Goal: Task Accomplishment & Management: Complete application form

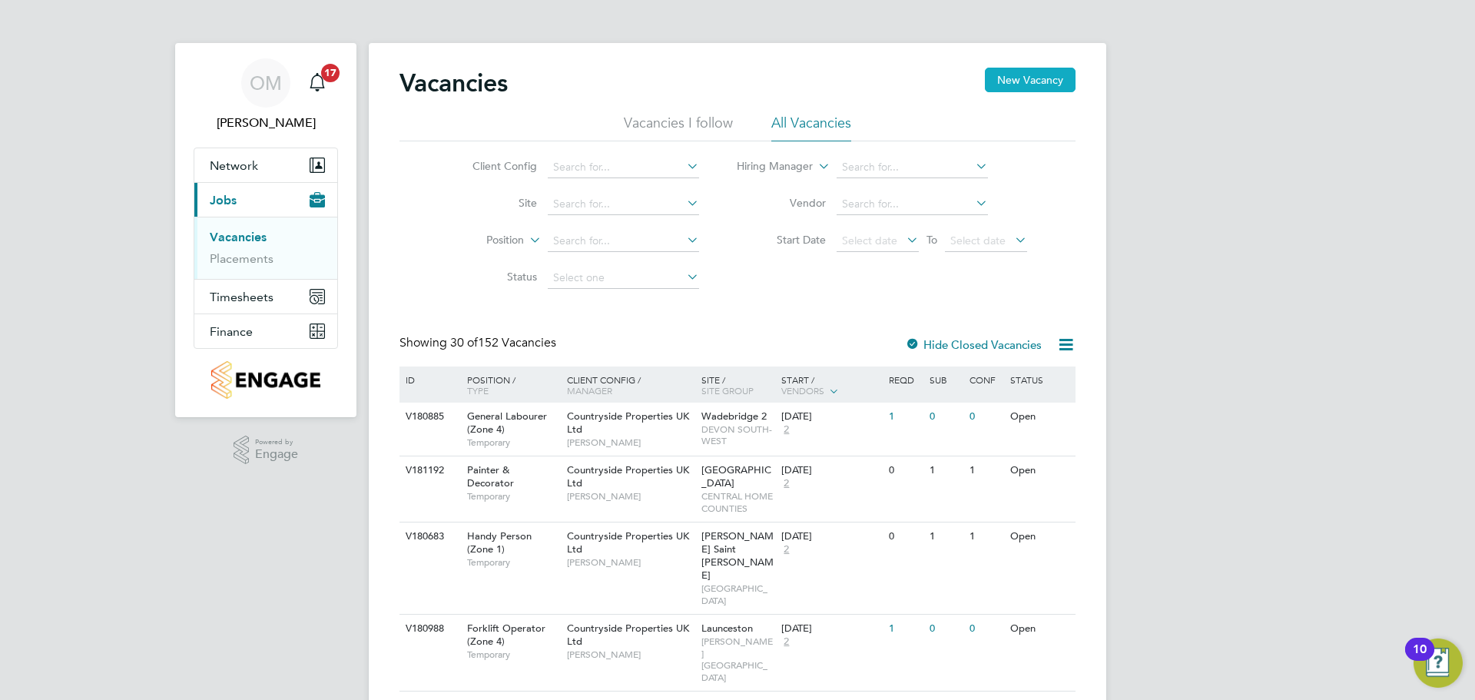
click at [1018, 75] on button "New Vacancy" at bounding box center [1030, 80] width 91 height 25
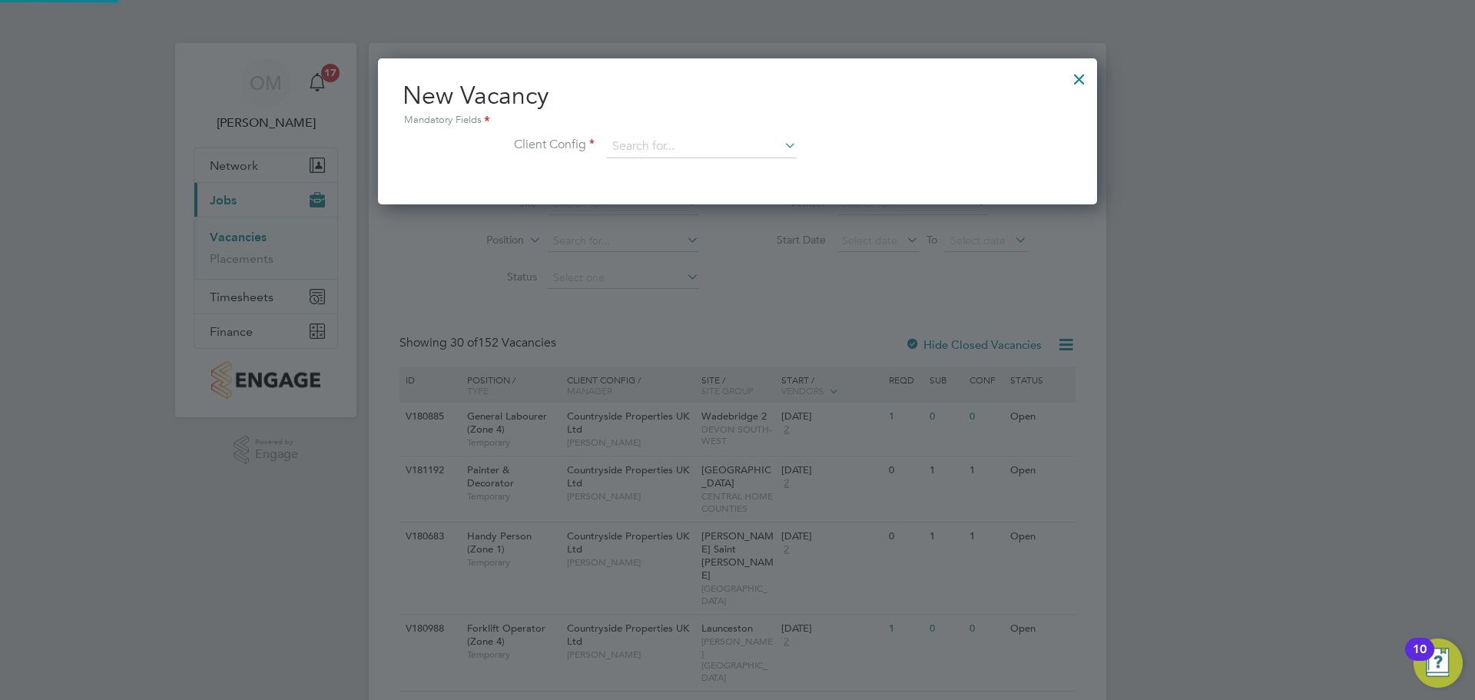
scroll to position [146, 720]
click at [636, 151] on input at bounding box center [702, 146] width 190 height 23
click at [692, 145] on input at bounding box center [702, 146] width 190 height 23
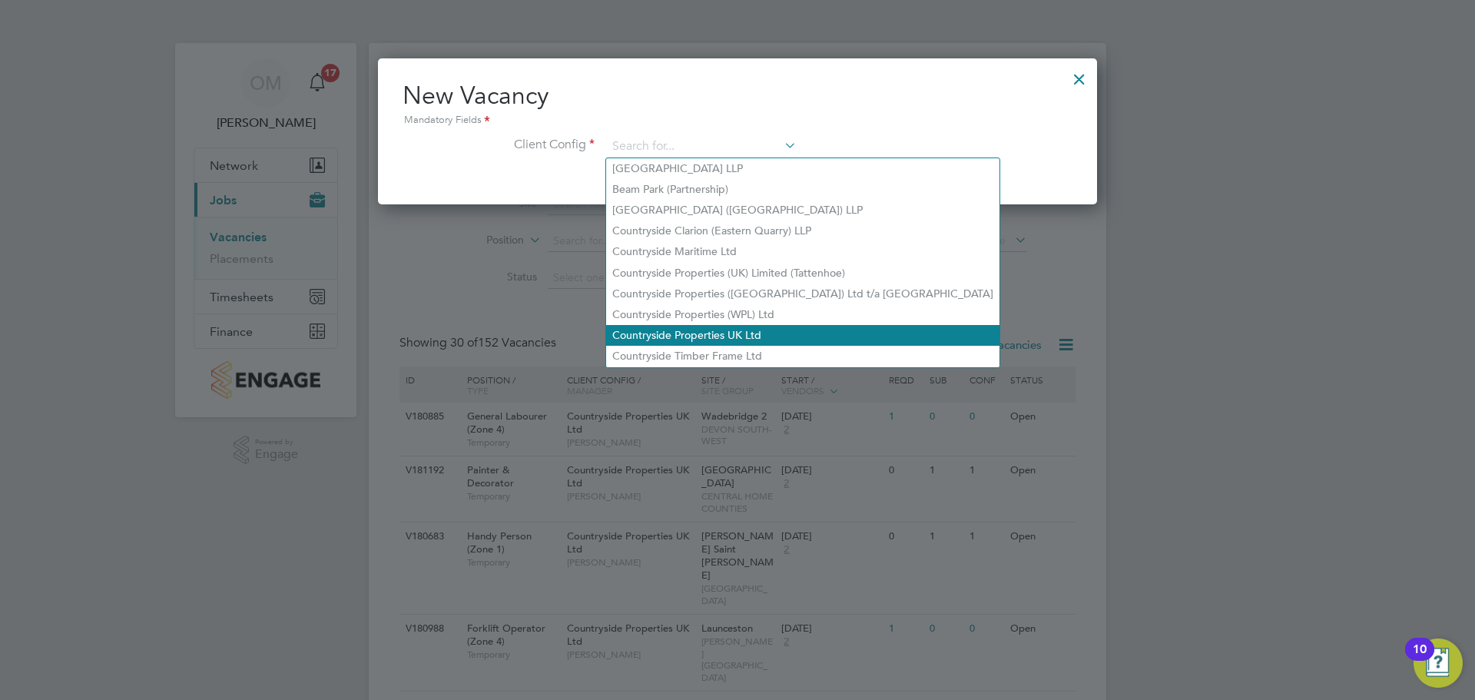
click at [769, 325] on li "Countryside Properties UK Ltd" at bounding box center [802, 335] width 393 height 21
type input "Countryside Properties UK Ltd"
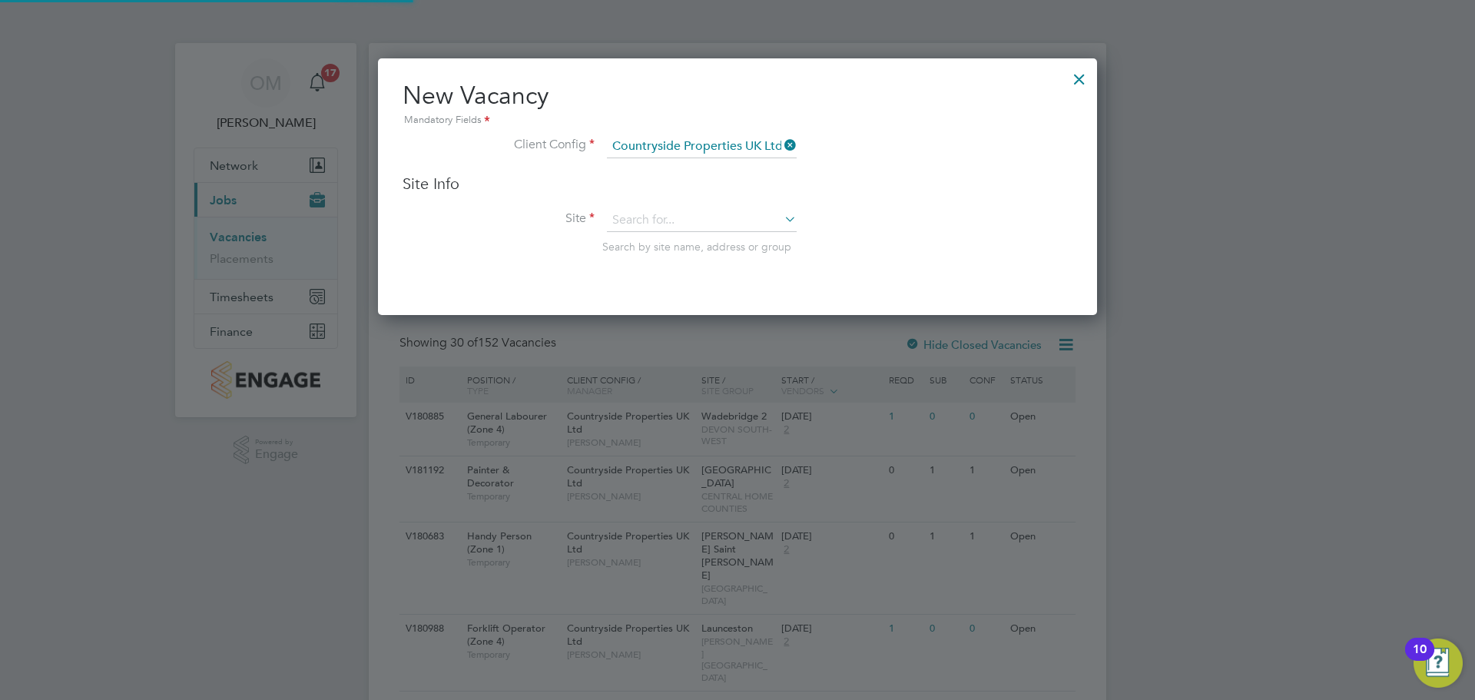
scroll to position [257, 720]
click at [687, 216] on input at bounding box center [702, 220] width 190 height 23
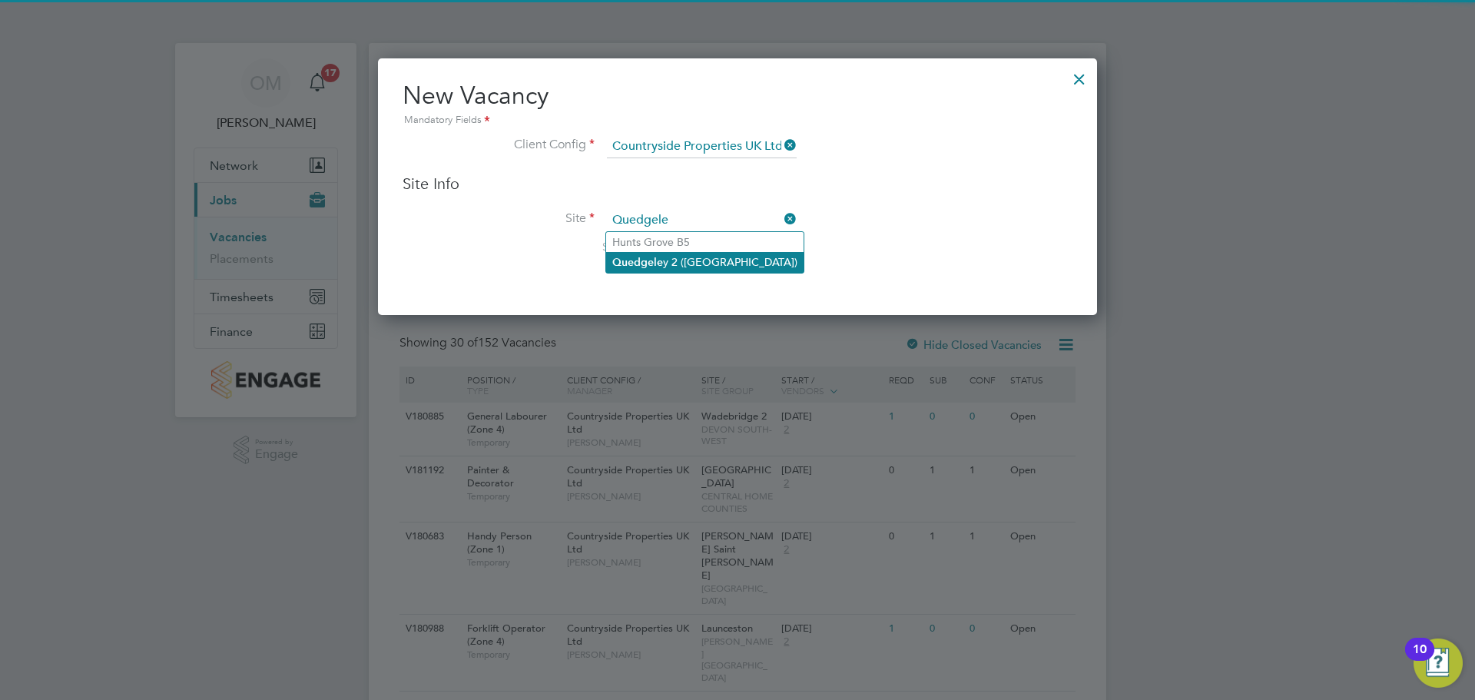
click at [702, 257] on li "Quedgele y 2 ([GEOGRAPHIC_DATA])" at bounding box center [704, 262] width 197 height 21
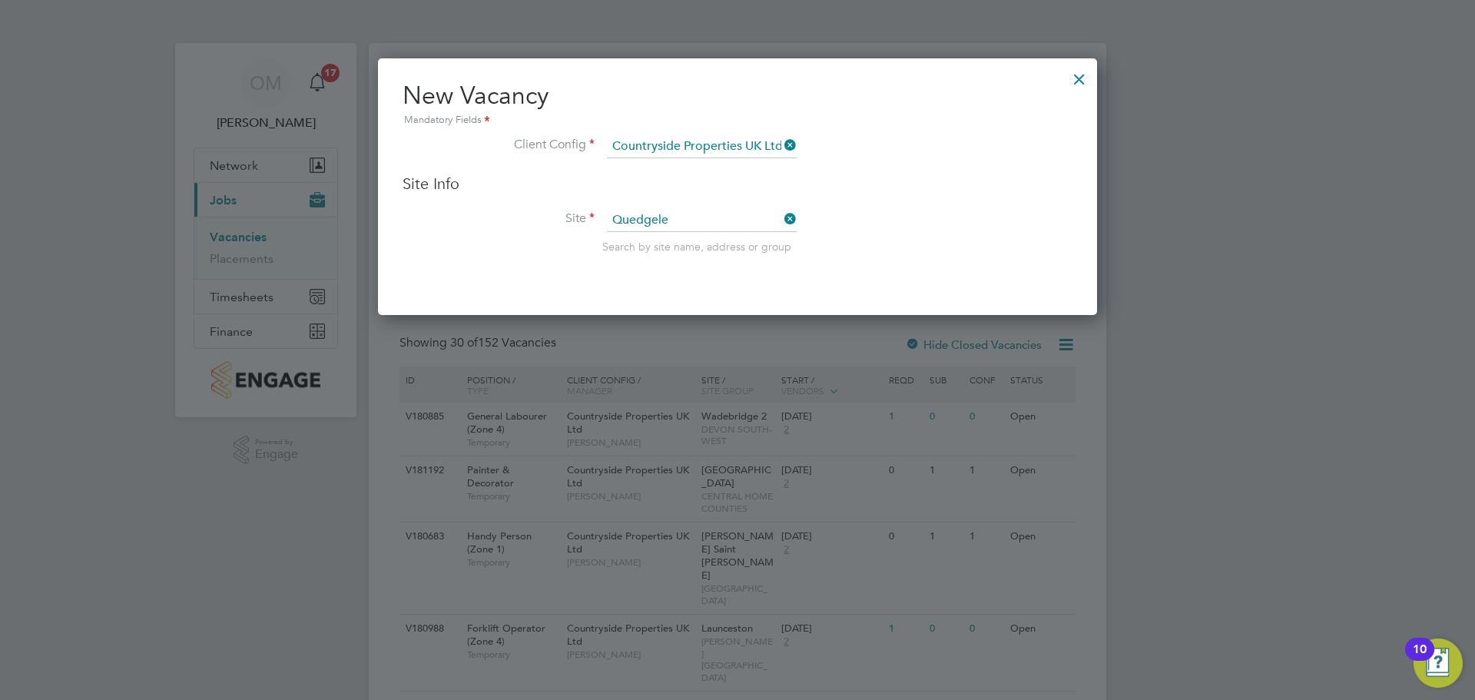
type input "Quedgeley 2 ([GEOGRAPHIC_DATA])"
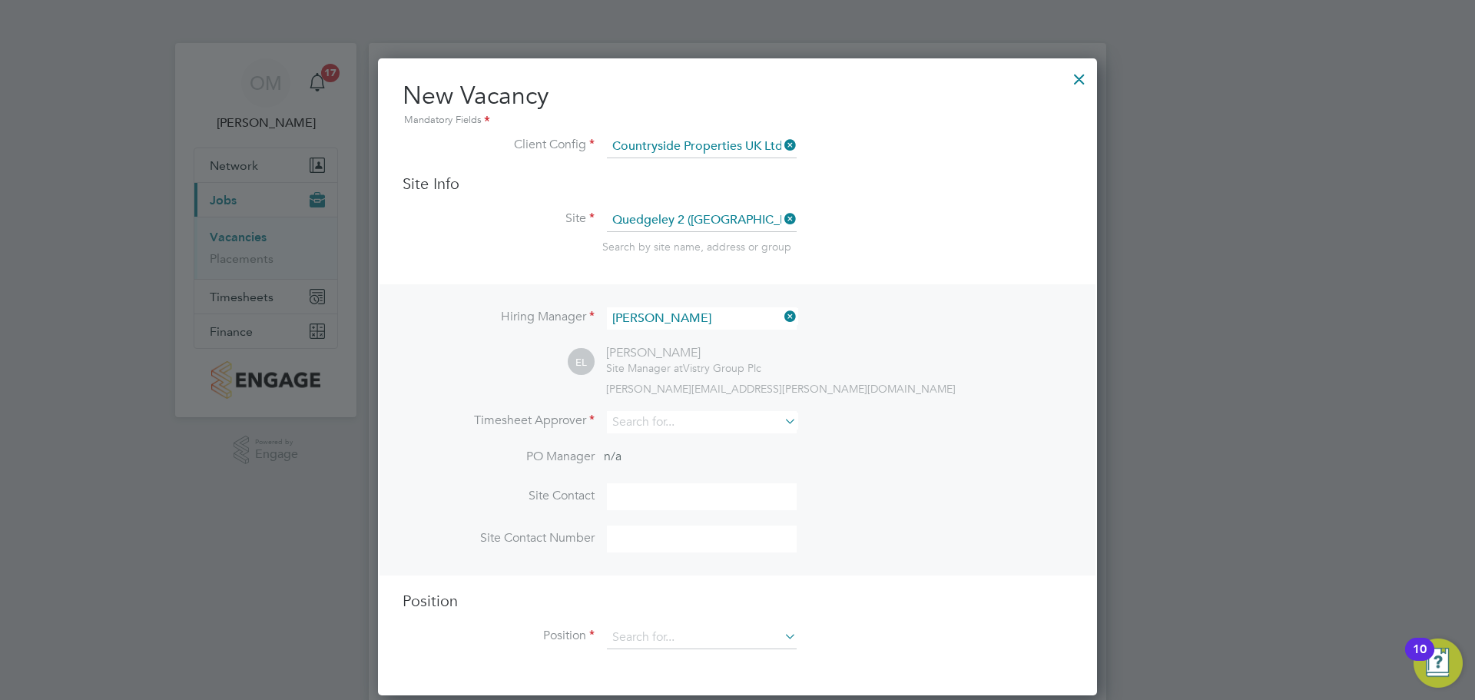
scroll to position [638, 720]
click at [781, 323] on icon at bounding box center [781, 317] width 0 height 22
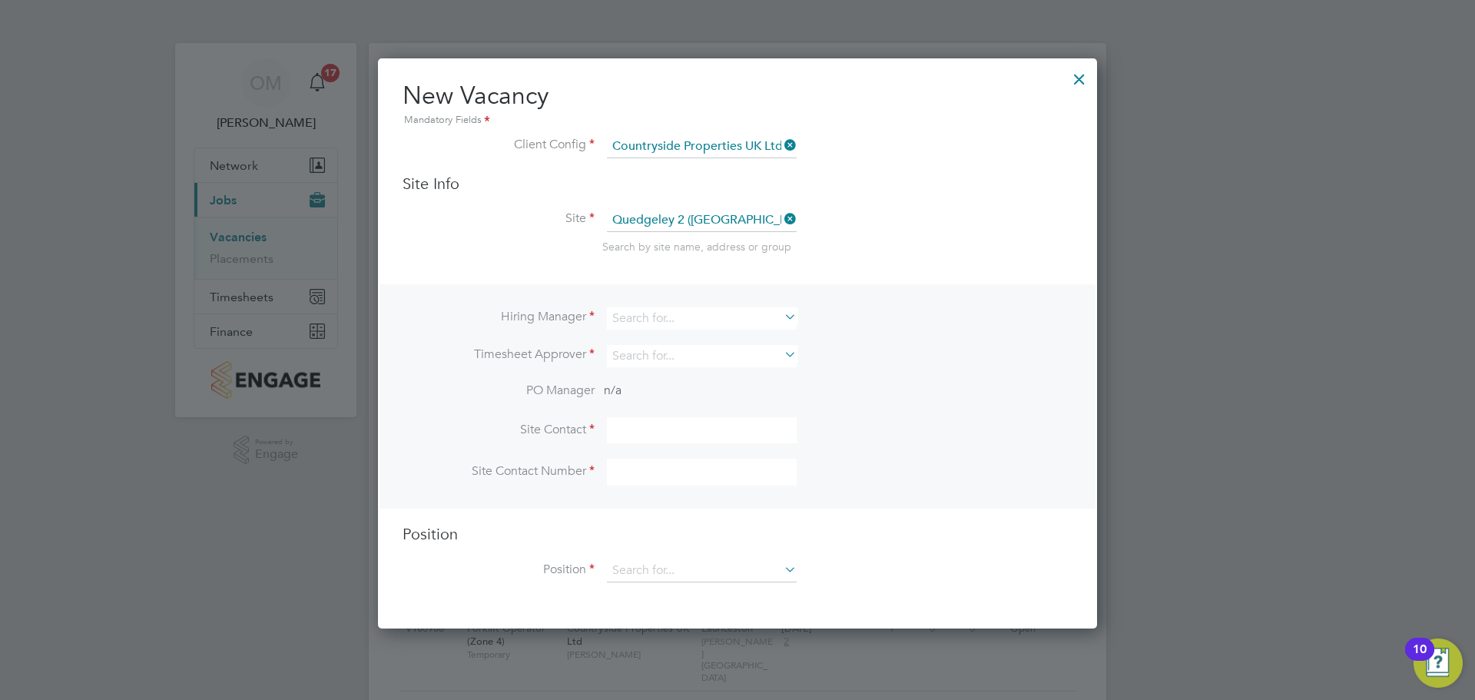
scroll to position [571, 720]
click at [698, 314] on input at bounding box center [702, 318] width 190 height 22
type input "p"
type input "[PERSON_NAME]"
click at [686, 338] on li "[PERSON_NAME]" at bounding box center [701, 340] width 191 height 21
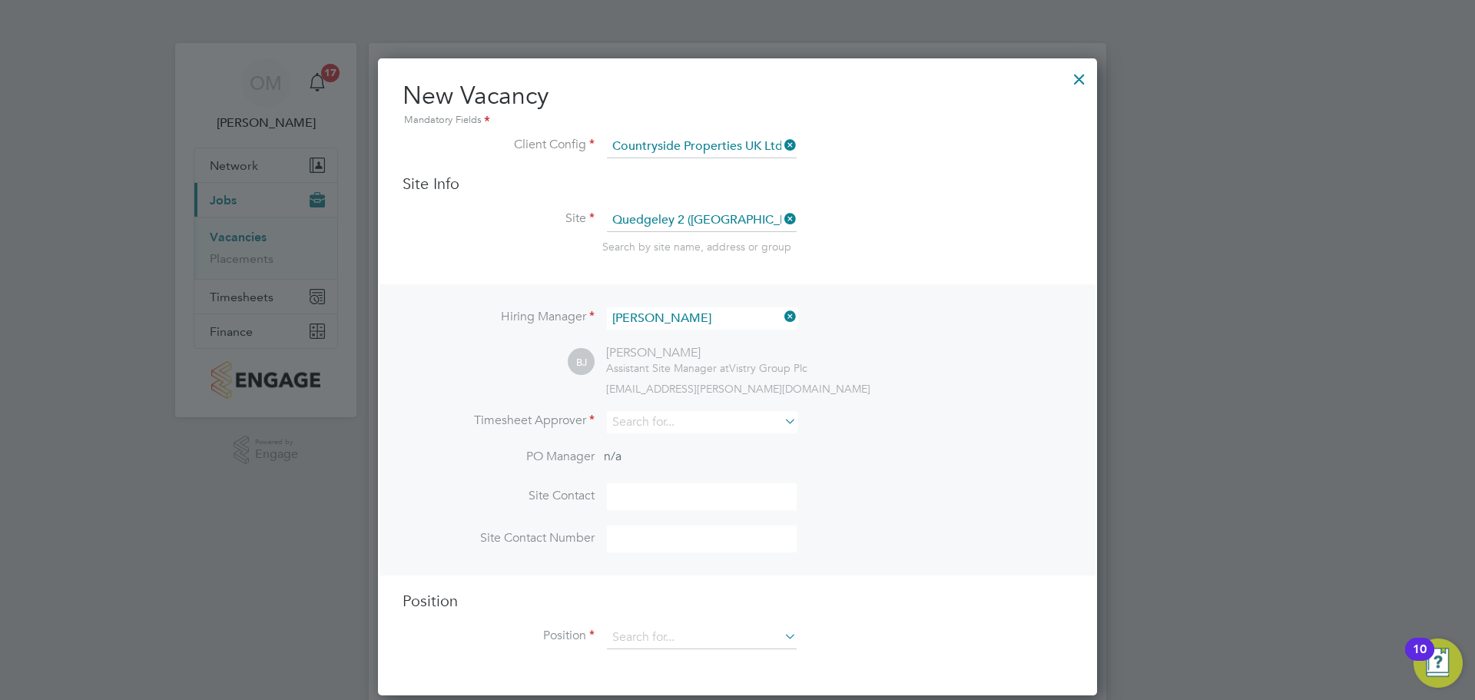
scroll to position [638, 720]
click at [688, 416] on input at bounding box center [702, 422] width 190 height 22
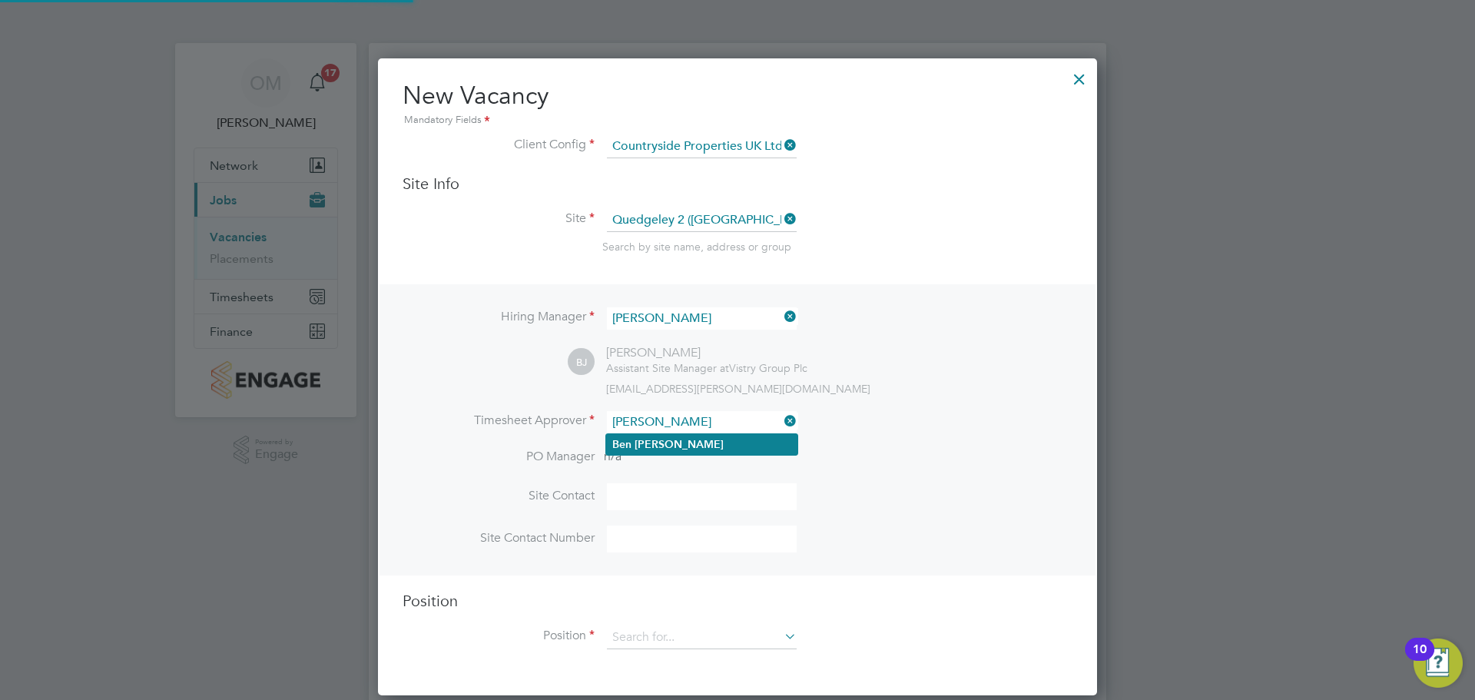
type input "[PERSON_NAME]"
click at [707, 435] on li "[PERSON_NAME]" at bounding box center [701, 444] width 191 height 21
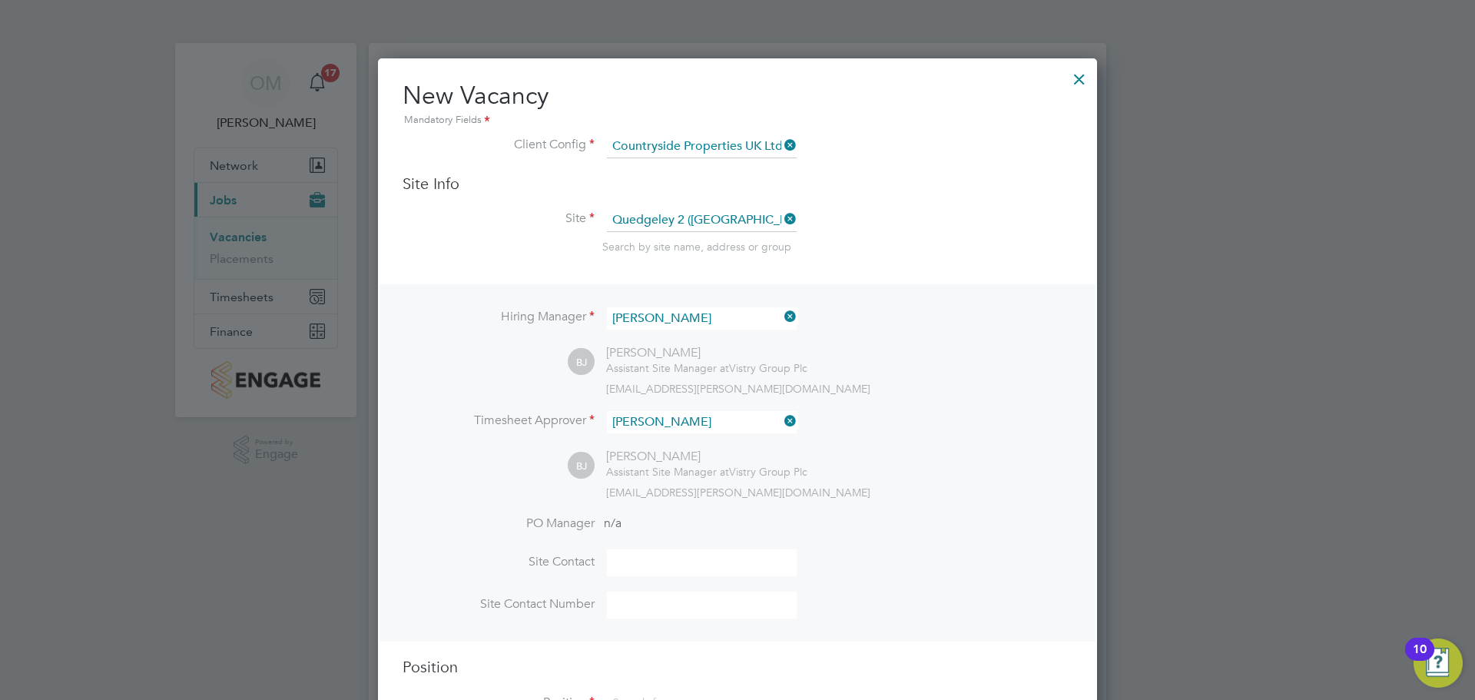
click at [917, 465] on div "[PERSON_NAME] [PERSON_NAME] Assistant Site Manager at Vistry Group Plc [EMAIL_A…" at bounding box center [820, 474] width 505 height 51
click at [724, 558] on input at bounding box center [702, 562] width 190 height 27
type input "[PERSON_NAME]"
click at [693, 618] on input at bounding box center [702, 604] width 190 height 27
click at [692, 608] on input at bounding box center [702, 604] width 190 height 27
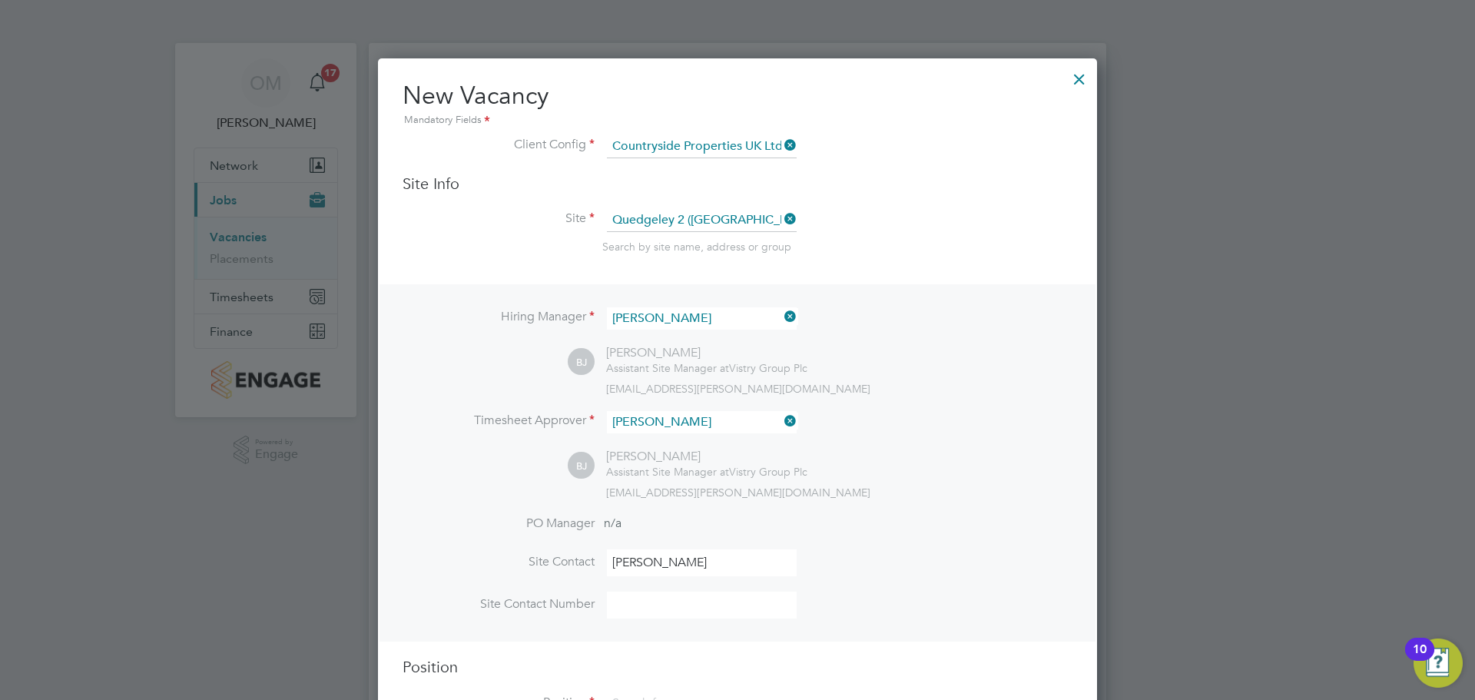
paste input "[PHONE_NUMBER]"
type input "[PHONE_NUMBER]"
click at [928, 565] on li "Site Contact [PERSON_NAME]" at bounding box center [737, 570] width 670 height 42
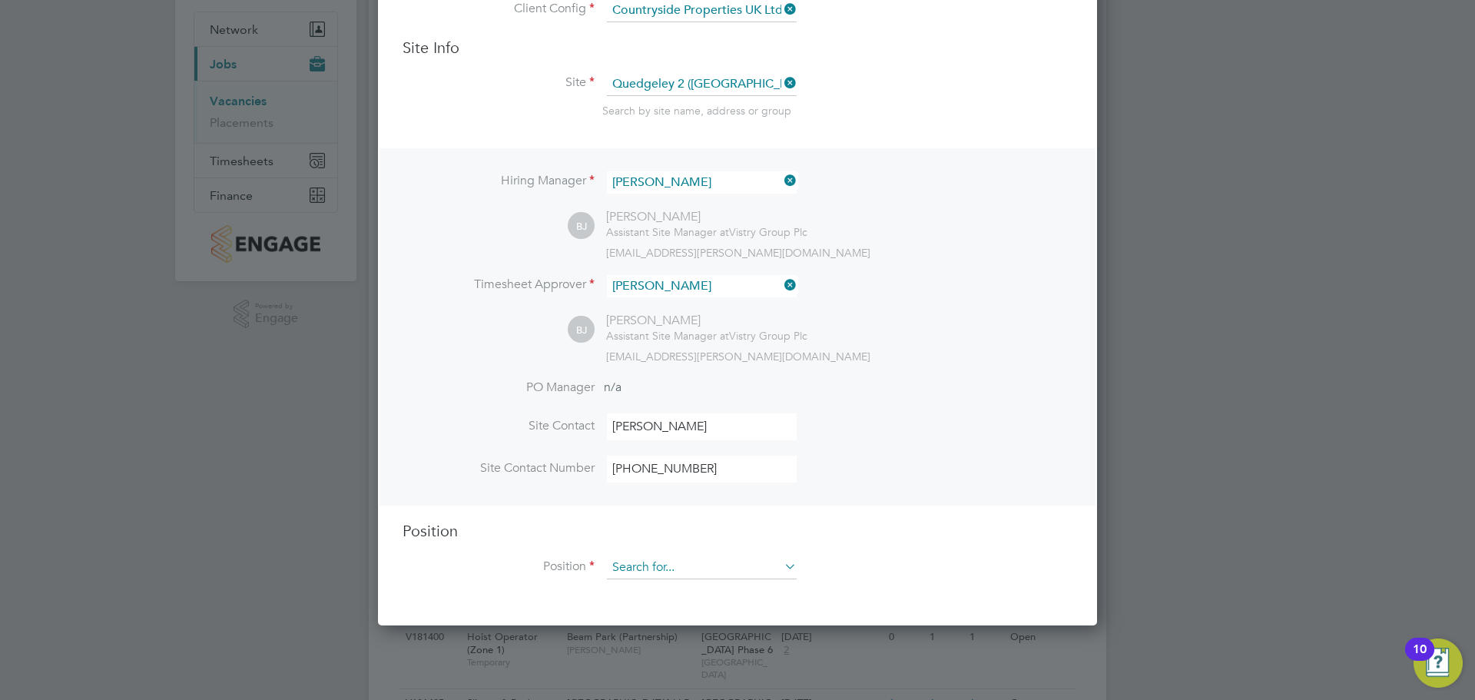
scroll to position [384, 0]
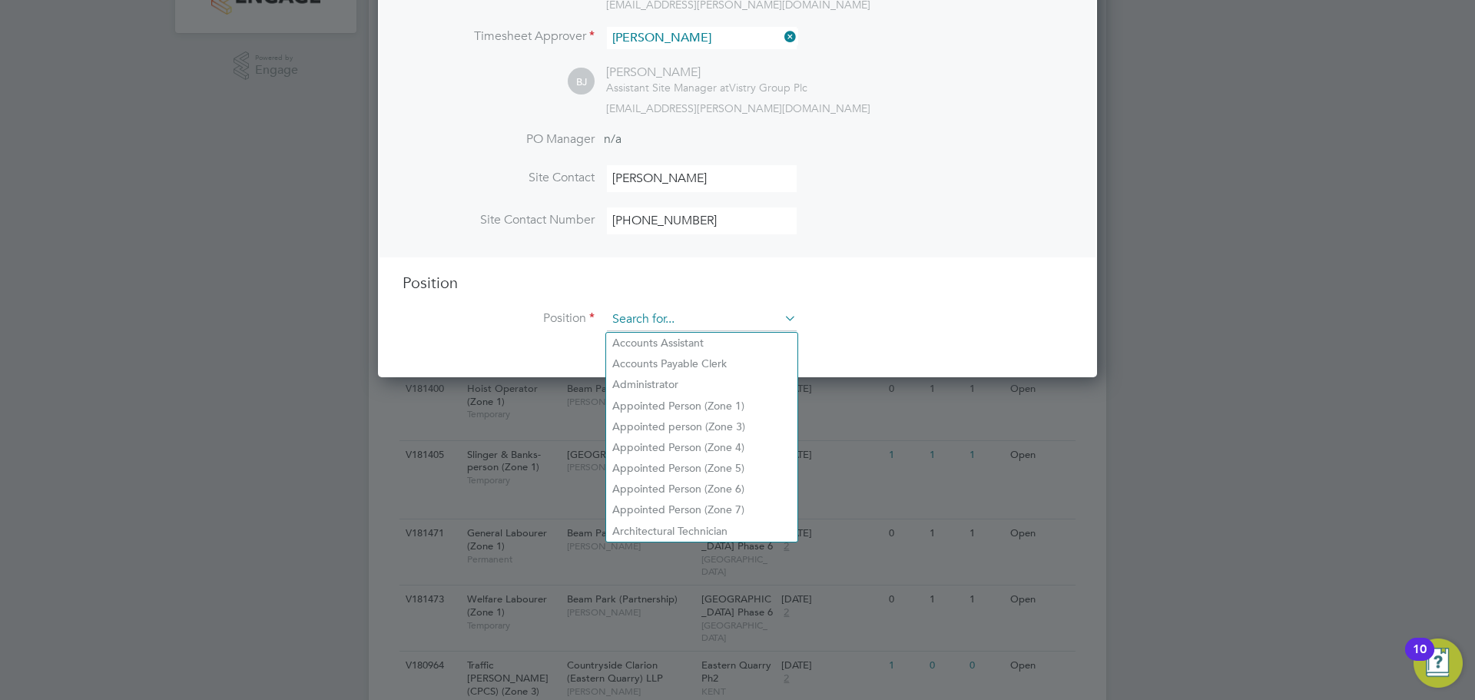
click at [669, 326] on input at bounding box center [702, 319] width 190 height 23
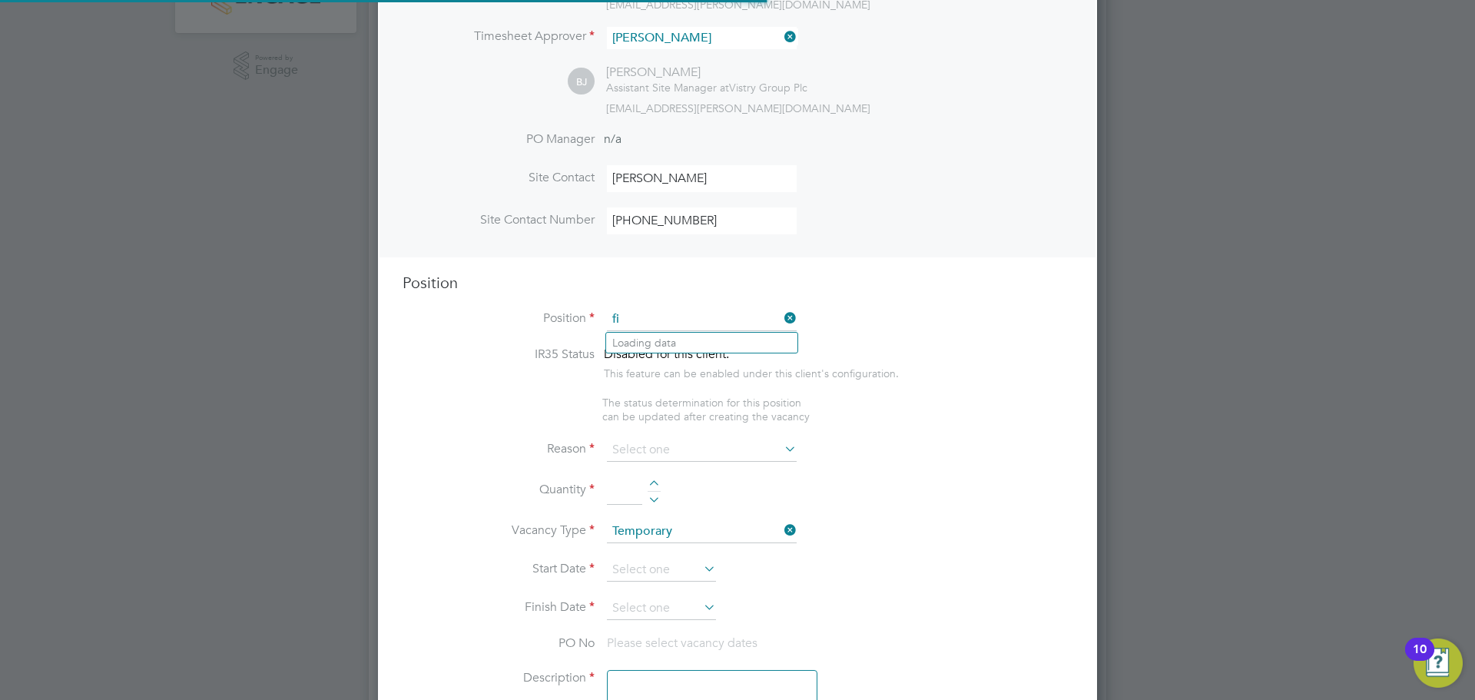
scroll to position [2208, 720]
type input "finishi"
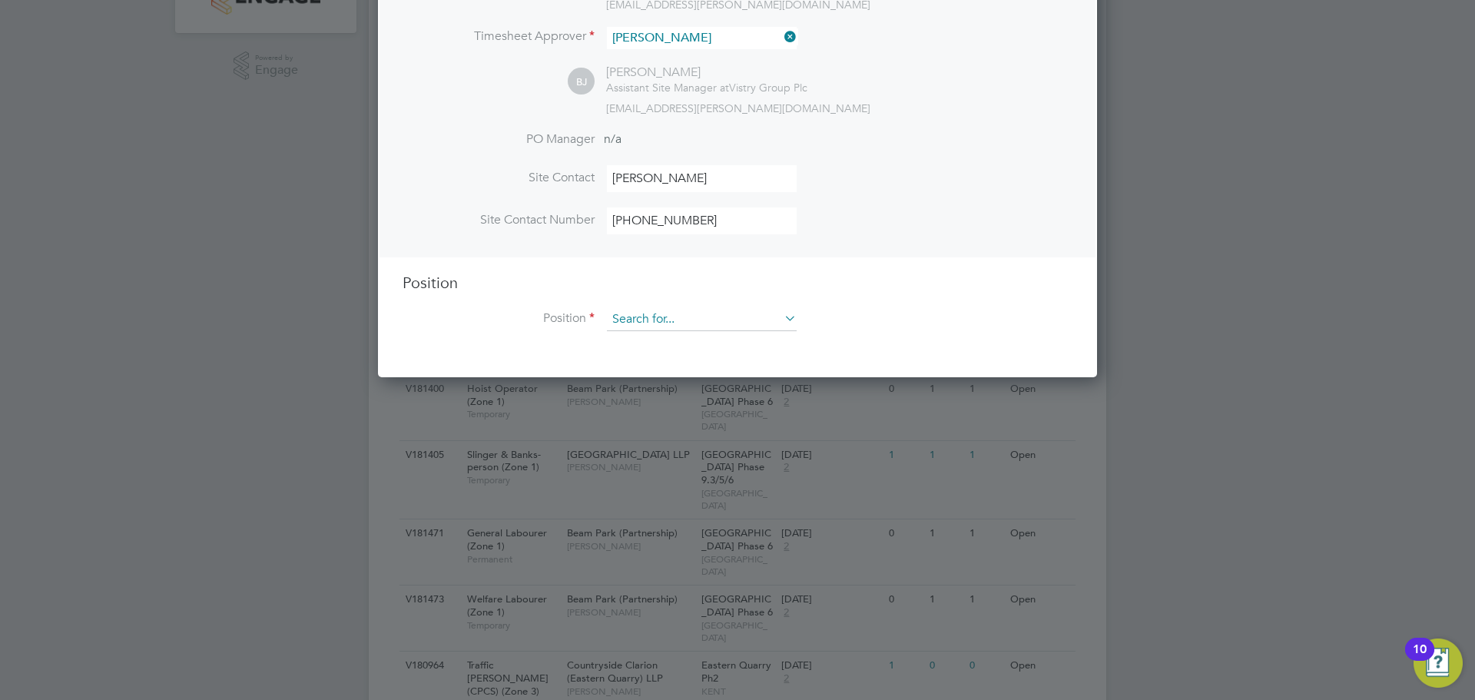
click at [665, 313] on input at bounding box center [702, 319] width 190 height 23
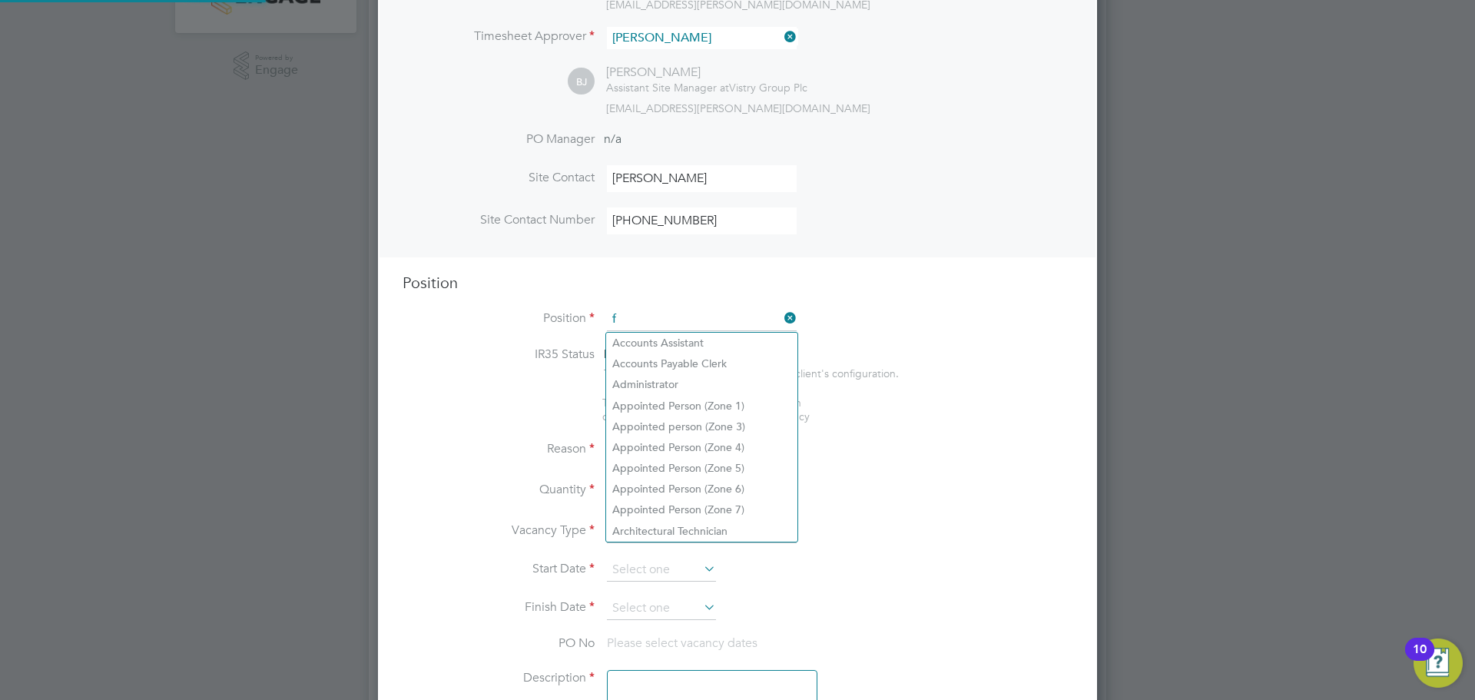
scroll to position [2208, 720]
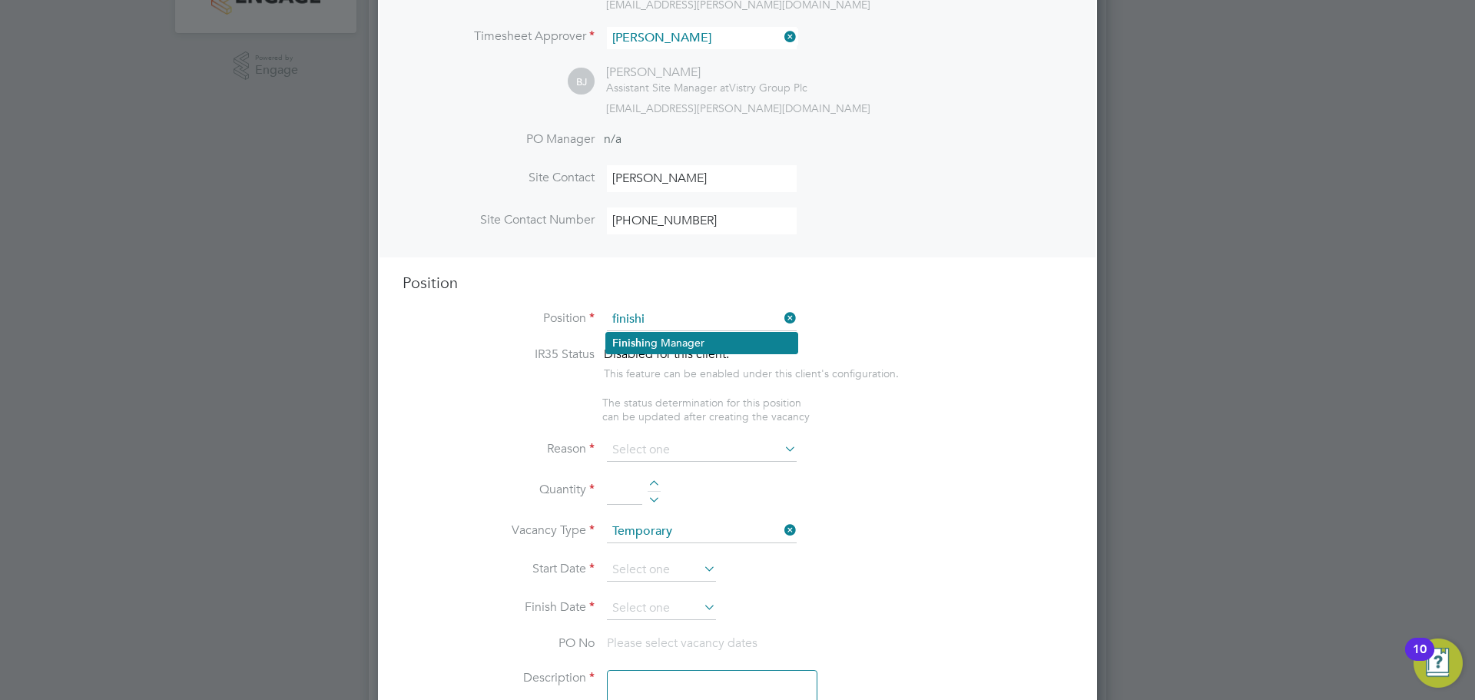
click at [740, 337] on li "[PERSON_NAME] ng Manager" at bounding box center [701, 343] width 191 height 21
type input "Finishing Manager"
type textarea "• Loremip dolorsita consect ad elitseddoeiusm te incididuntu lab etdolorem aliq…"
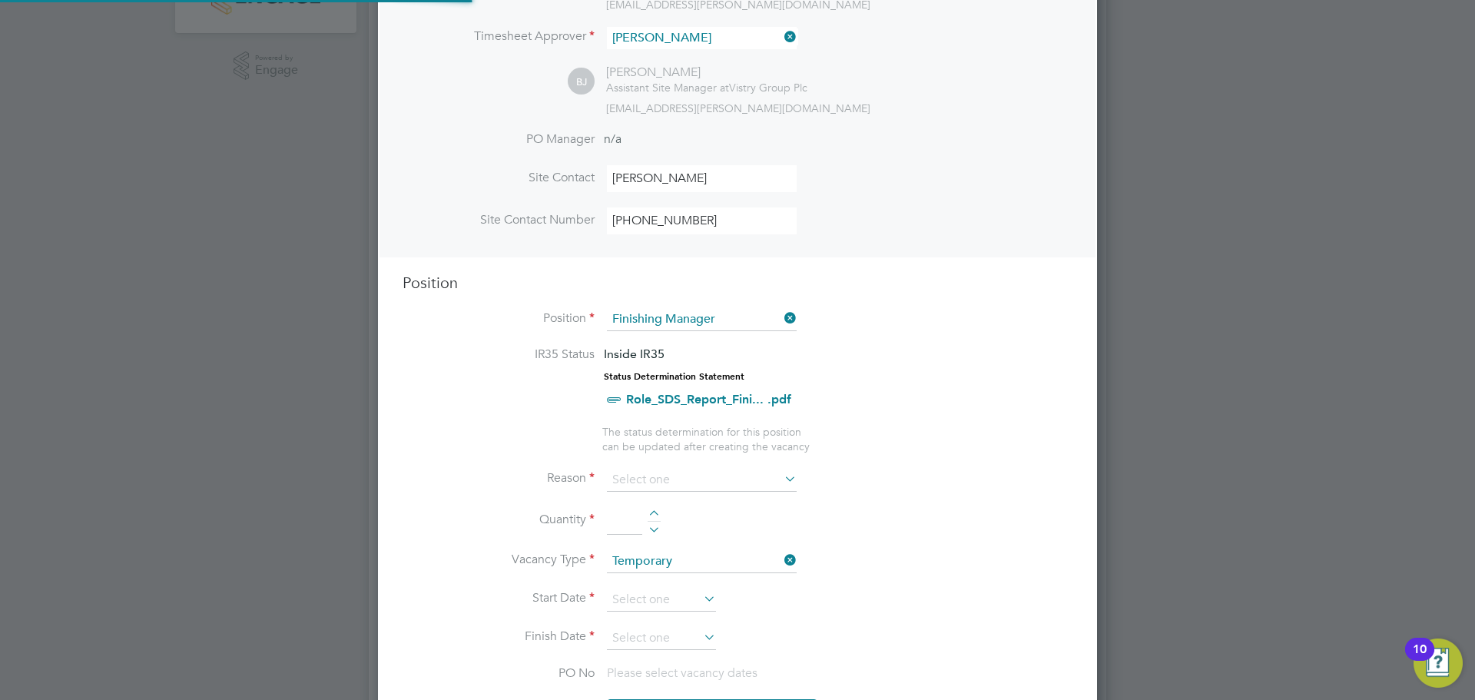
scroll to position [45, 81]
click at [733, 472] on input at bounding box center [702, 480] width 190 height 23
click at [690, 538] on li "Extra Work" at bounding box center [701, 542] width 191 height 20
type input "Extra Work"
click at [656, 513] on div at bounding box center [654, 515] width 13 height 11
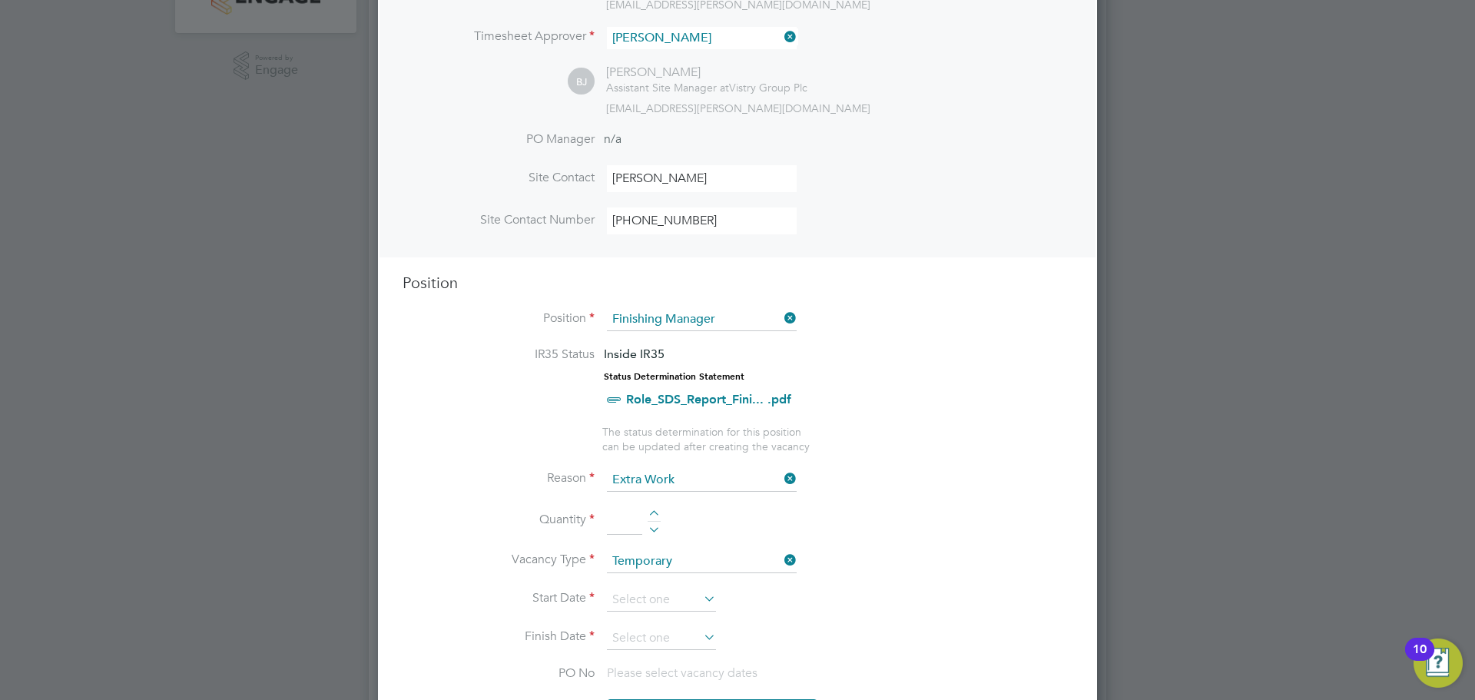
type input "1"
click at [671, 606] on input at bounding box center [661, 599] width 109 height 23
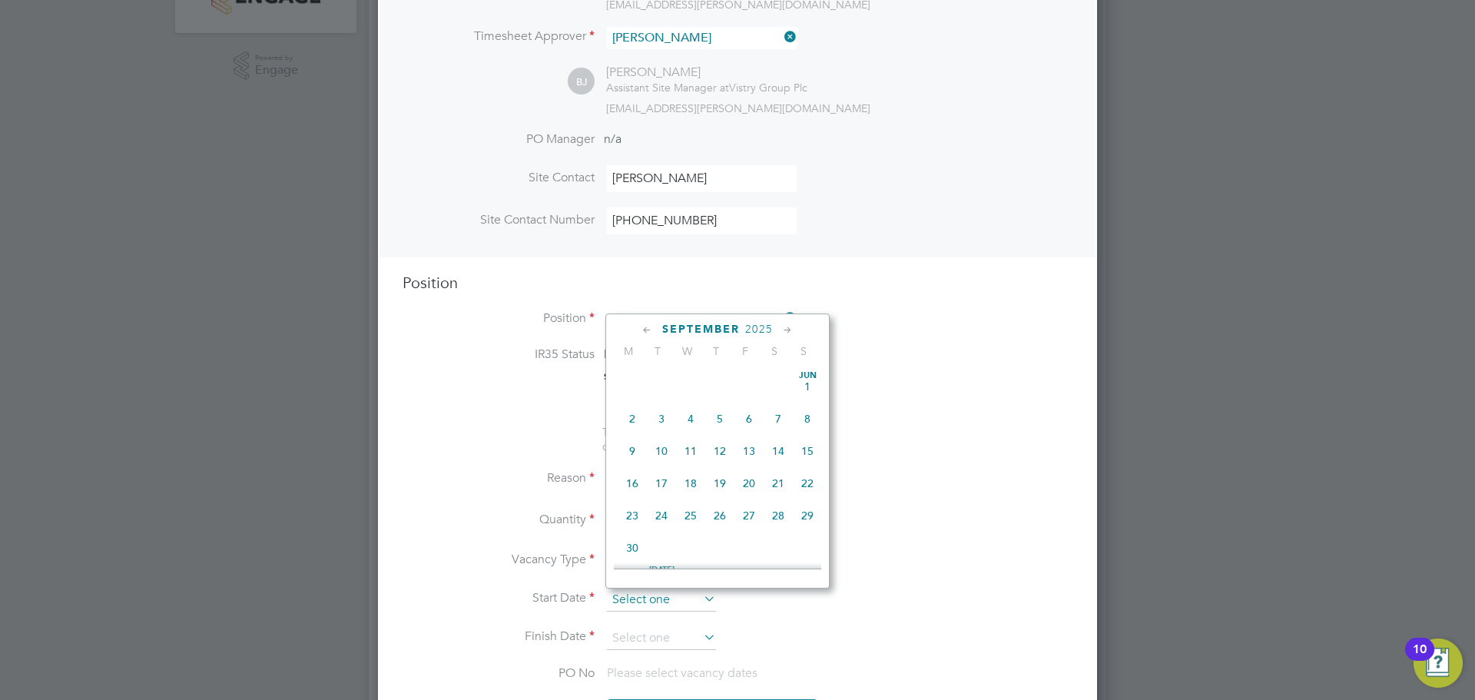
scroll to position [598, 0]
click at [694, 482] on span "[DATE]" at bounding box center [690, 467] width 29 height 29
type input "[DATE]"
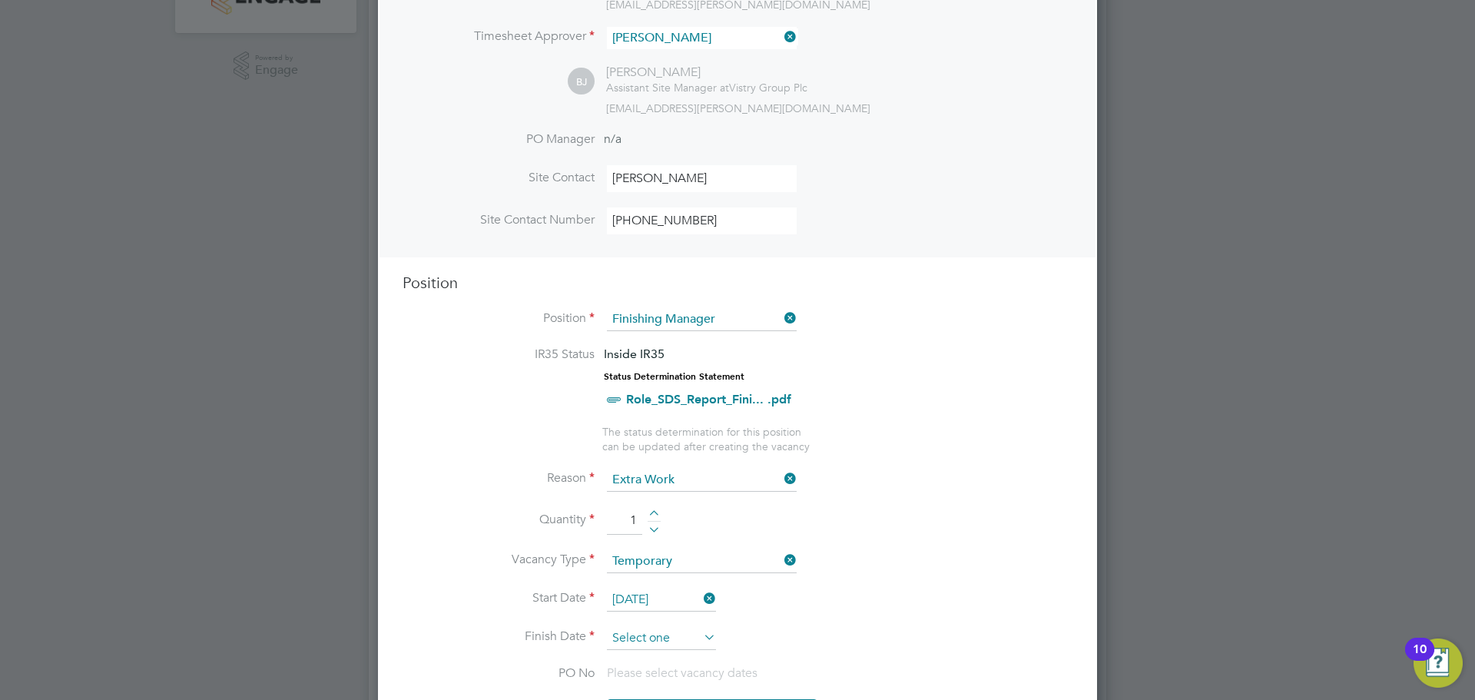
click at [695, 643] on input at bounding box center [661, 638] width 109 height 23
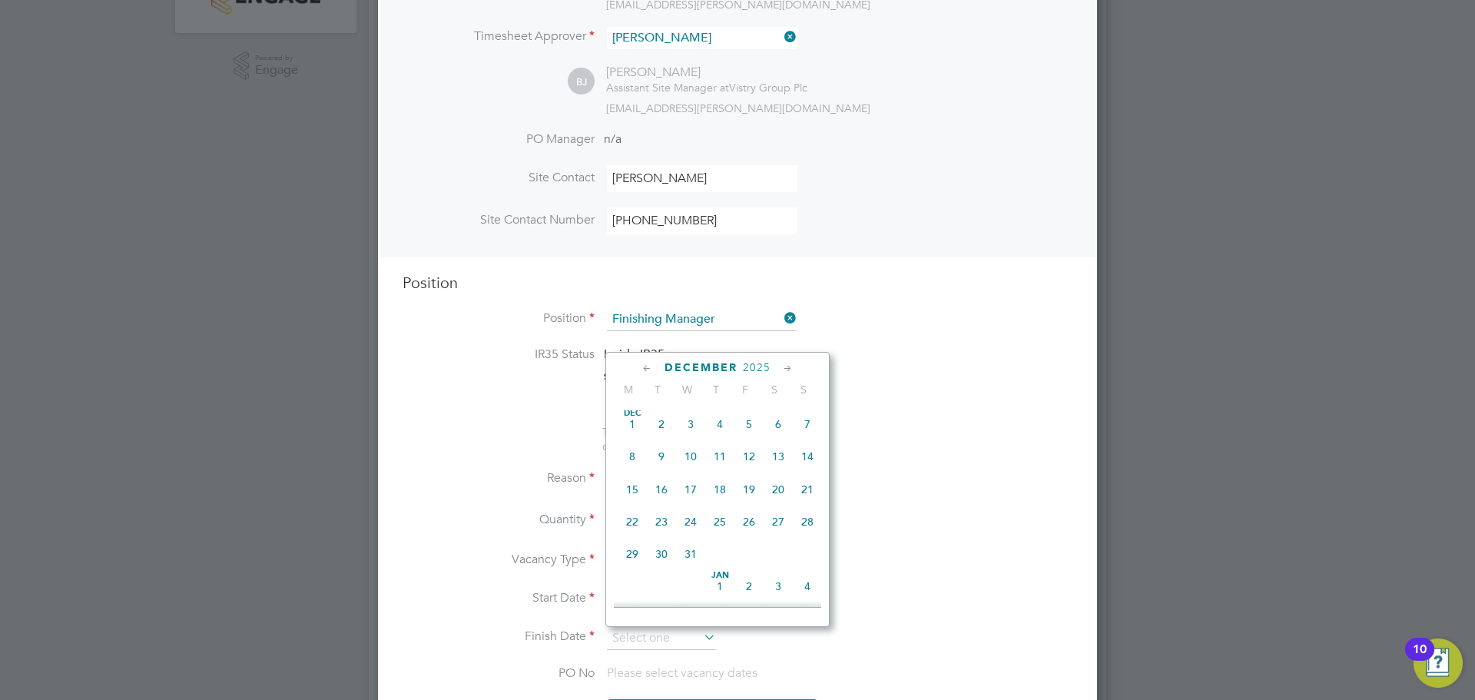
scroll to position [816, 0]
click at [750, 498] on span "19" at bounding box center [748, 483] width 29 height 29
type input "[DATE]"
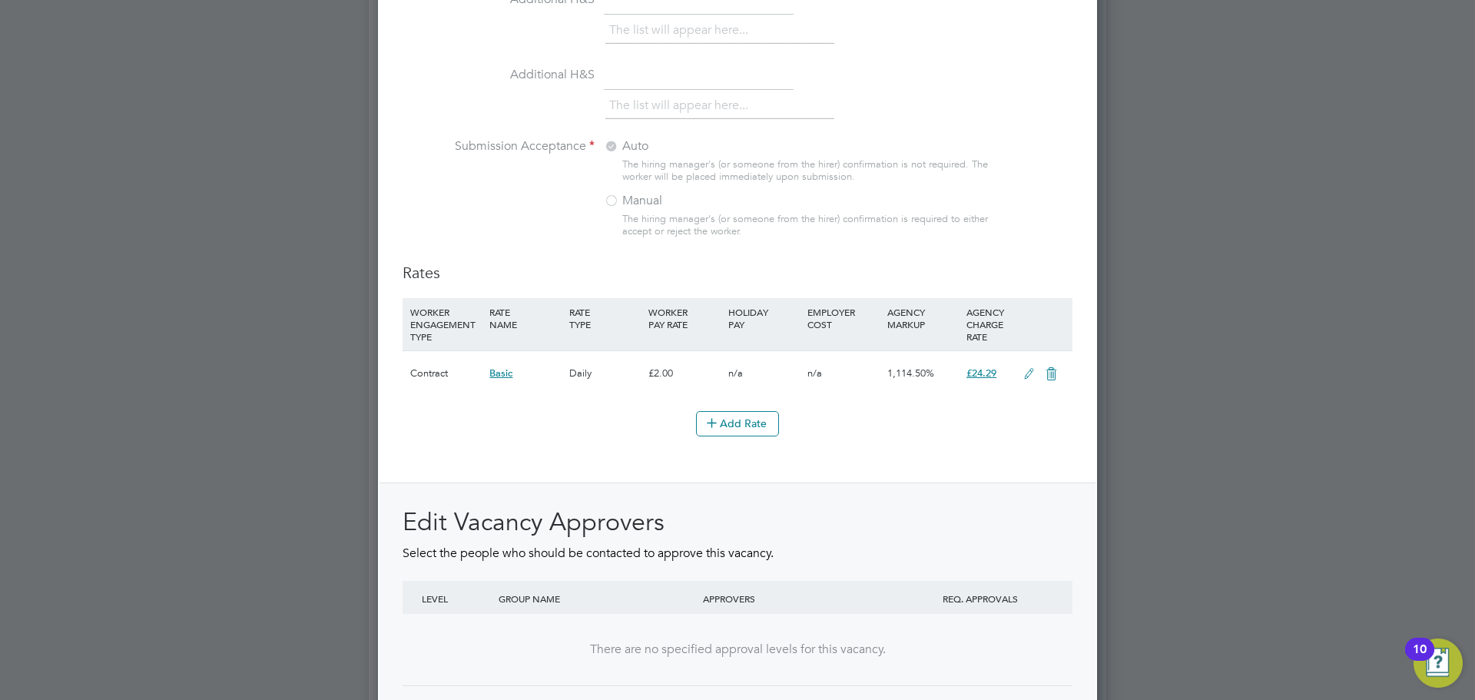
scroll to position [1701, 0]
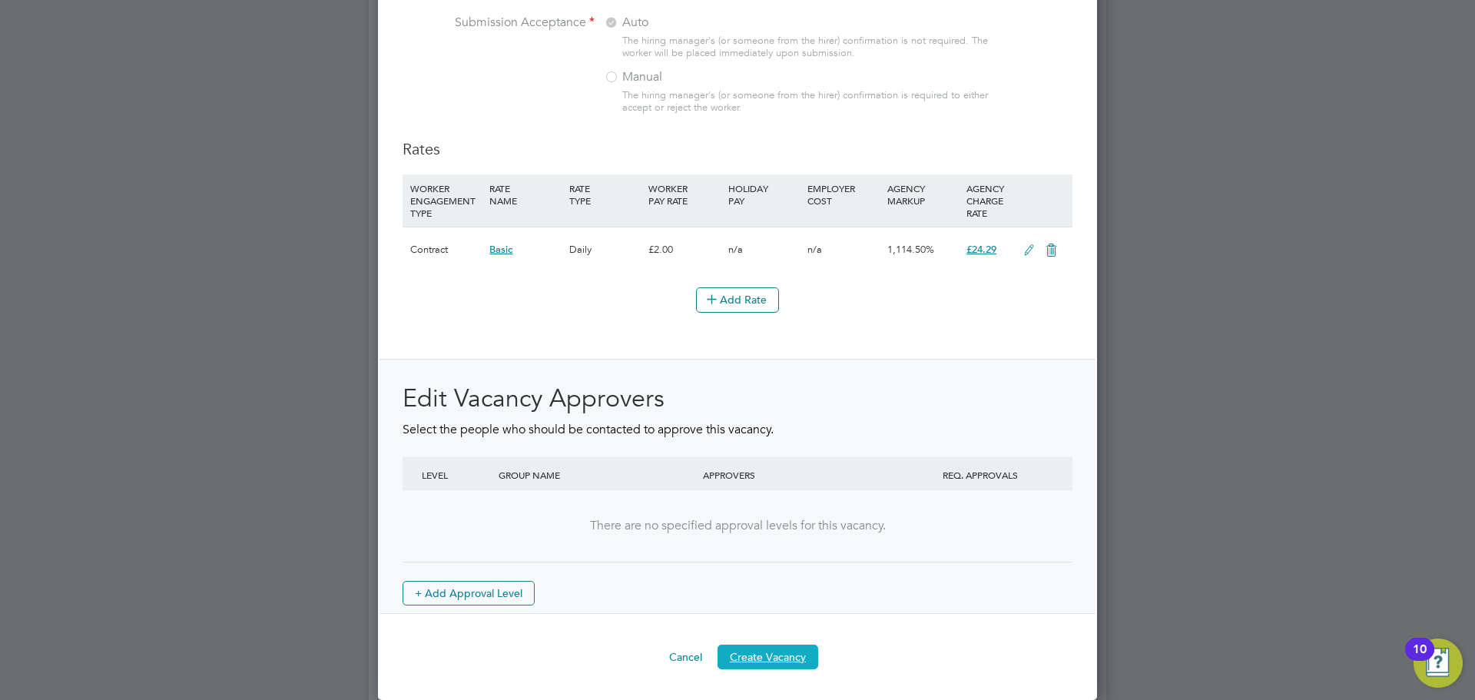
click at [792, 650] on button "Create Vacancy" at bounding box center [767, 656] width 101 height 25
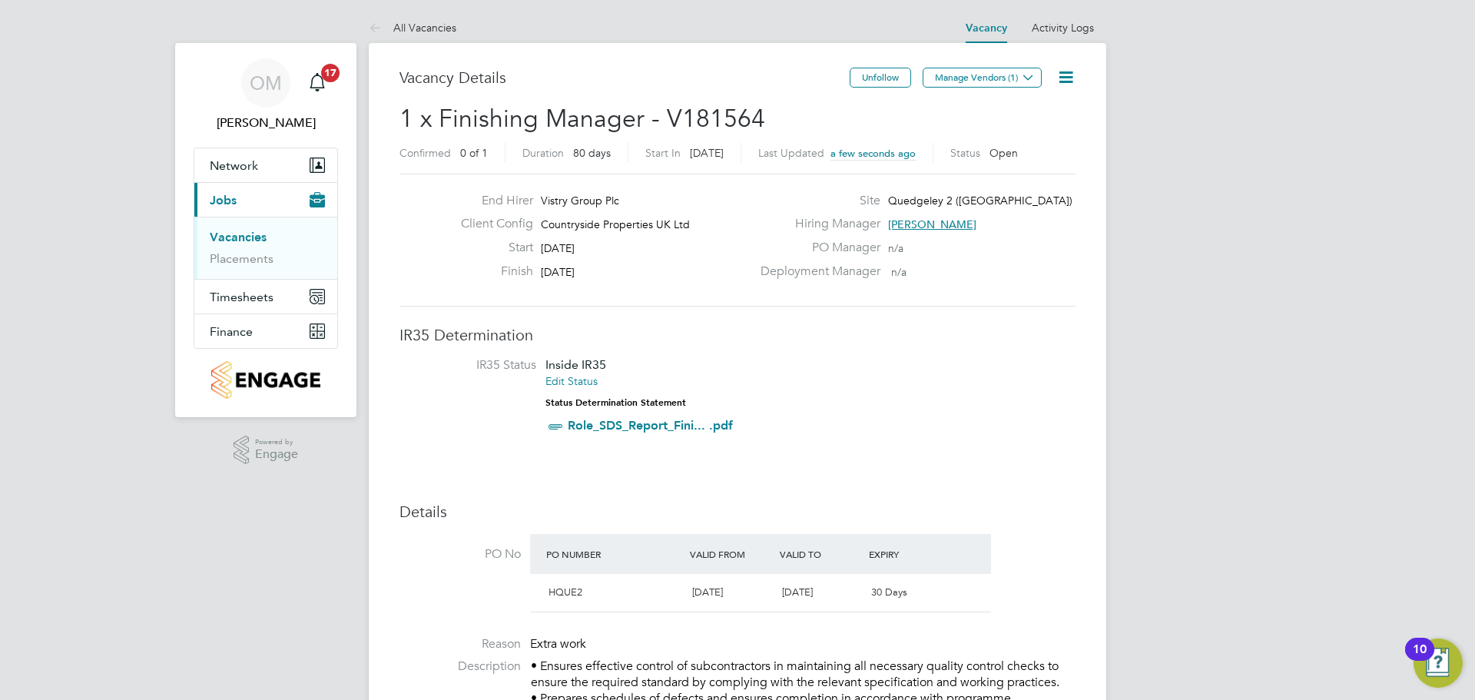
click at [995, 77] on button "Manage Vendors (1)" at bounding box center [981, 78] width 119 height 20
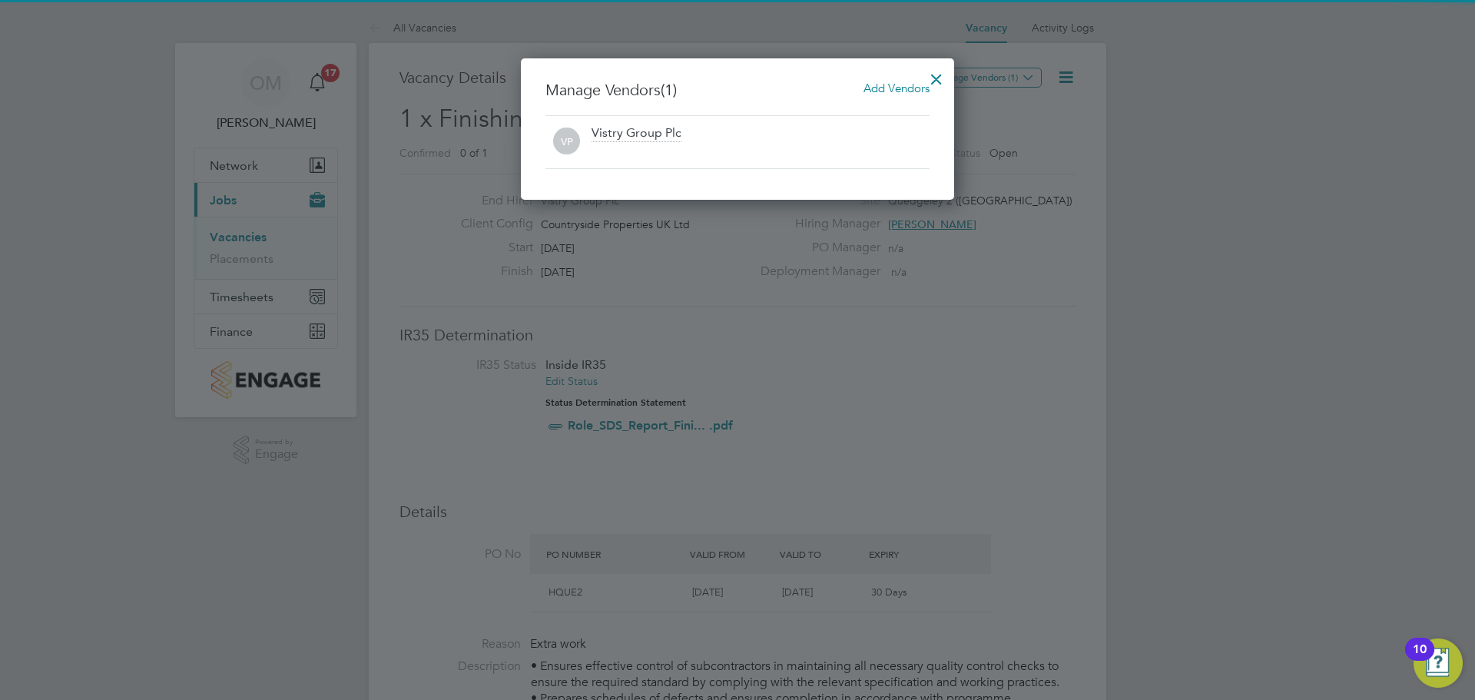
click at [893, 90] on span "Add Vendors" at bounding box center [896, 88] width 66 height 15
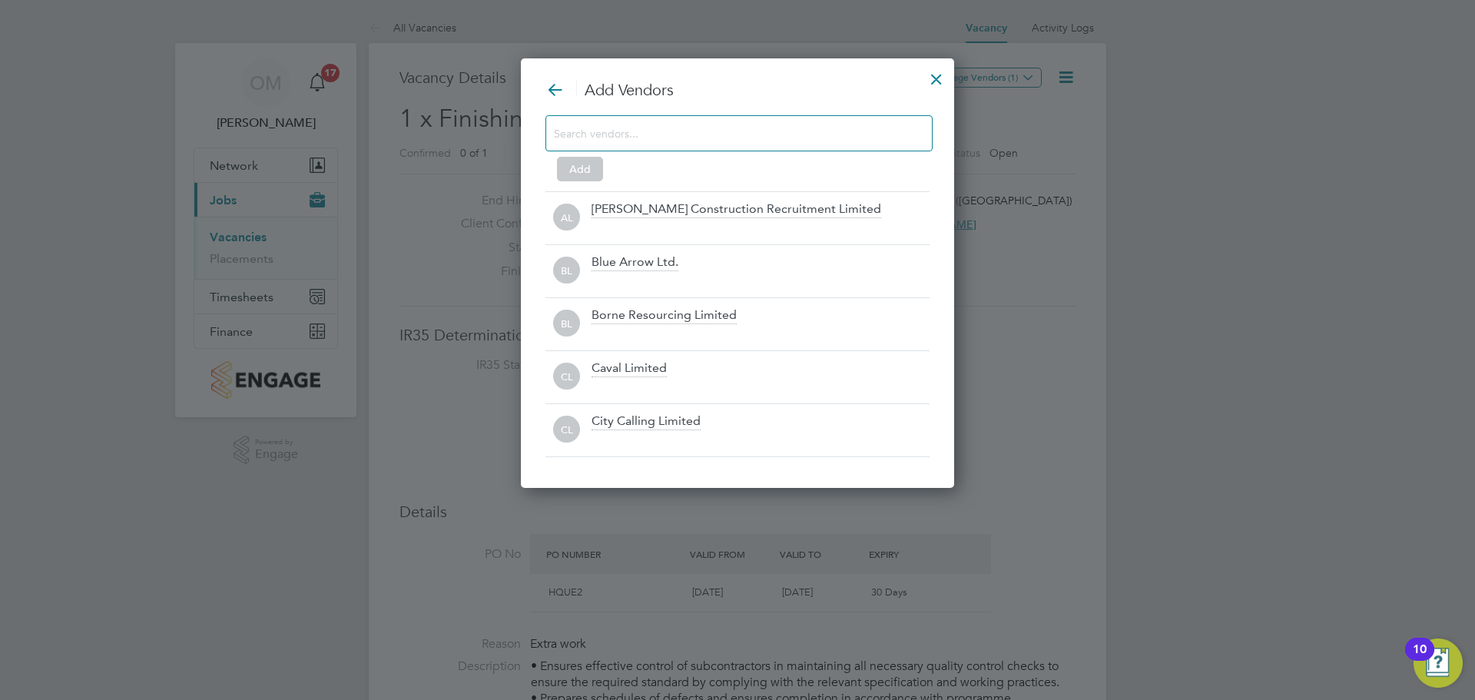
click at [721, 142] on input at bounding box center [727, 133] width 346 height 20
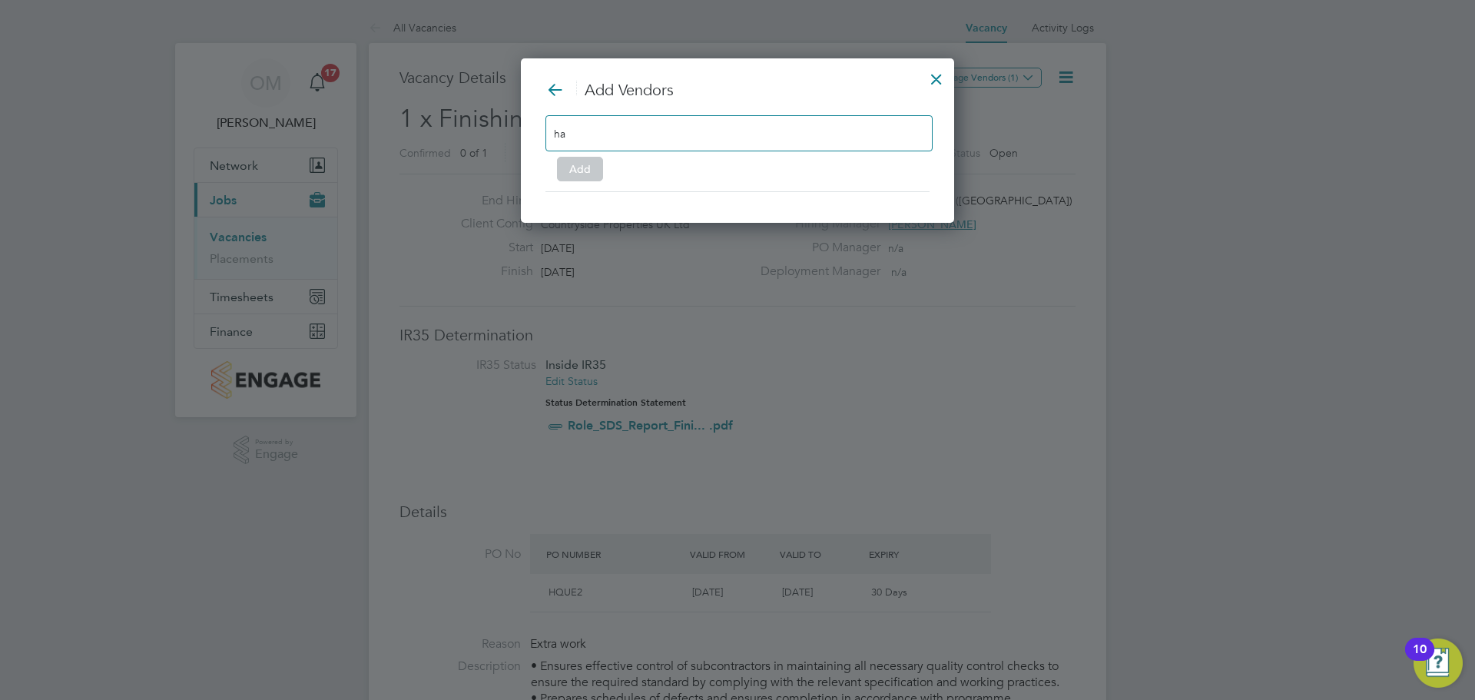
type input "h"
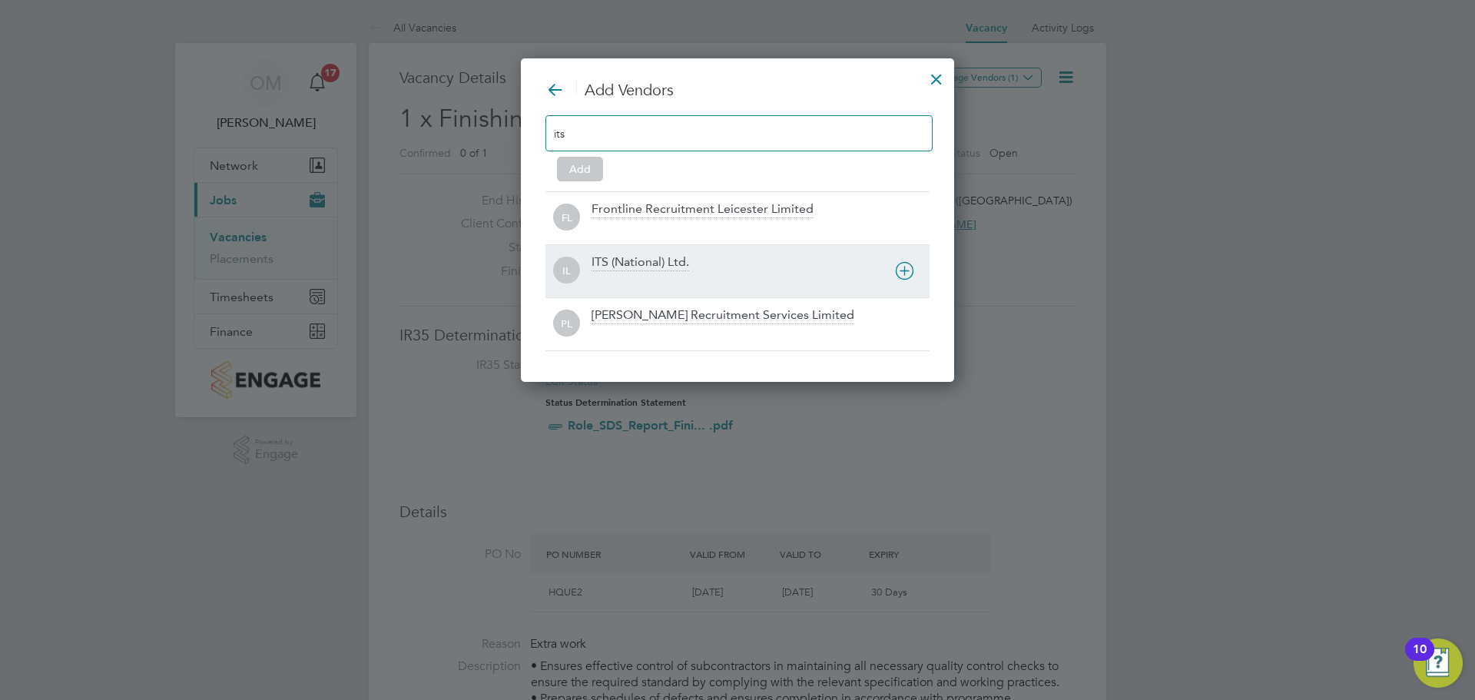
type input "its"
click at [661, 253] on div "IL ITS (National) Ltd." at bounding box center [737, 270] width 384 height 53
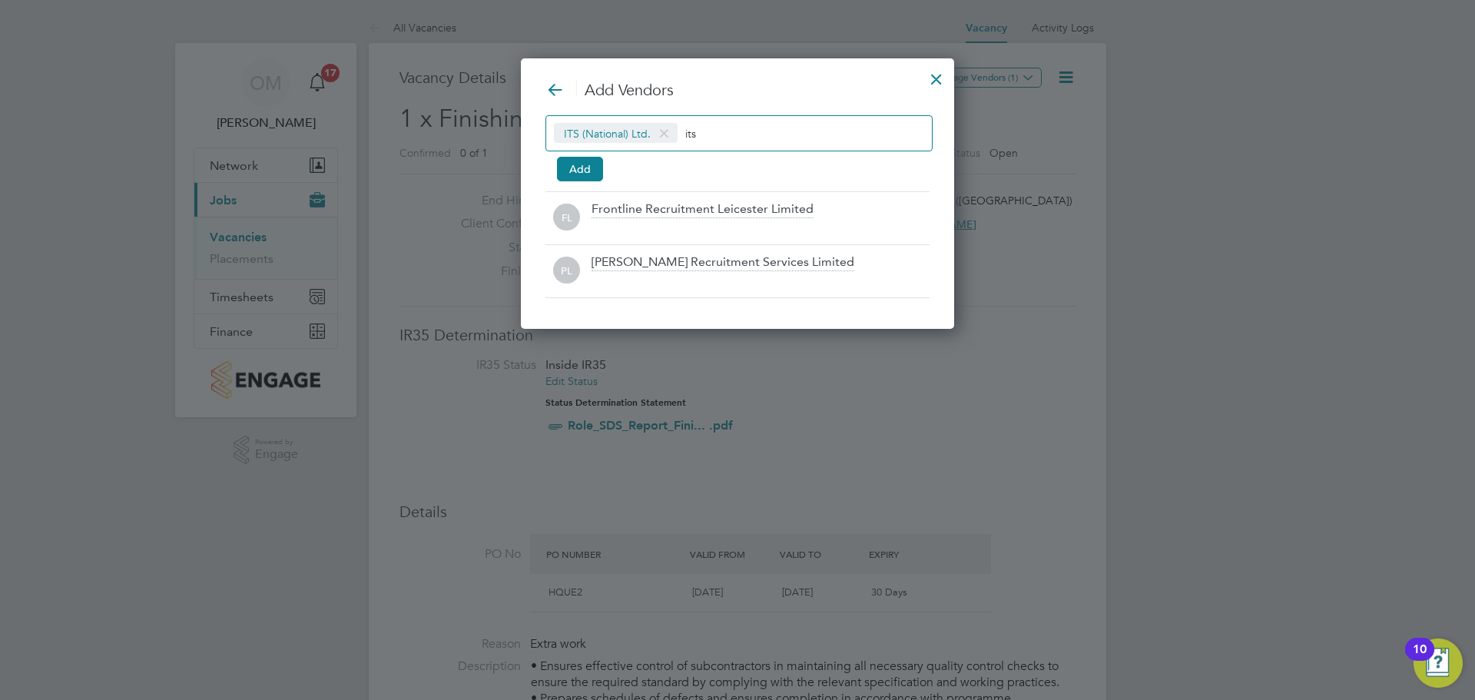
click at [715, 134] on input "its" at bounding box center [733, 133] width 96 height 20
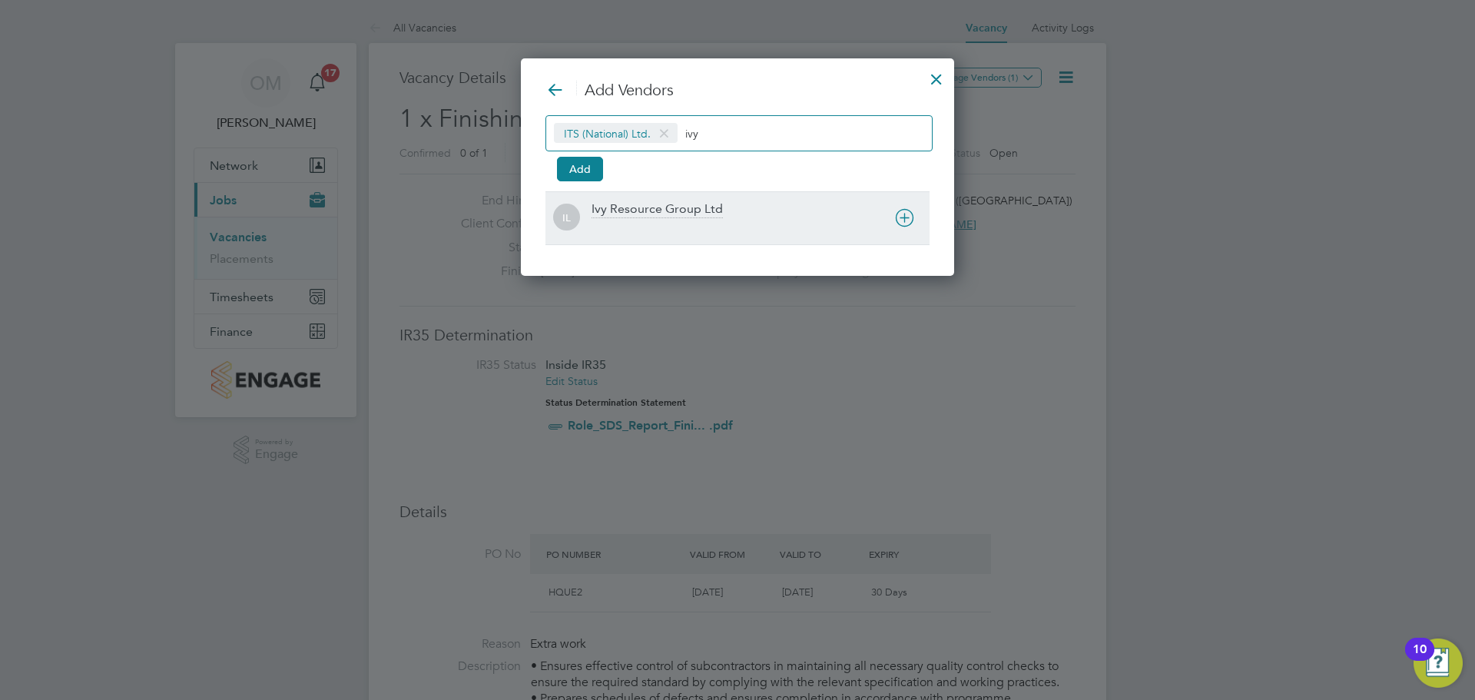
type input "ivy"
click at [667, 221] on div at bounding box center [760, 227] width 338 height 15
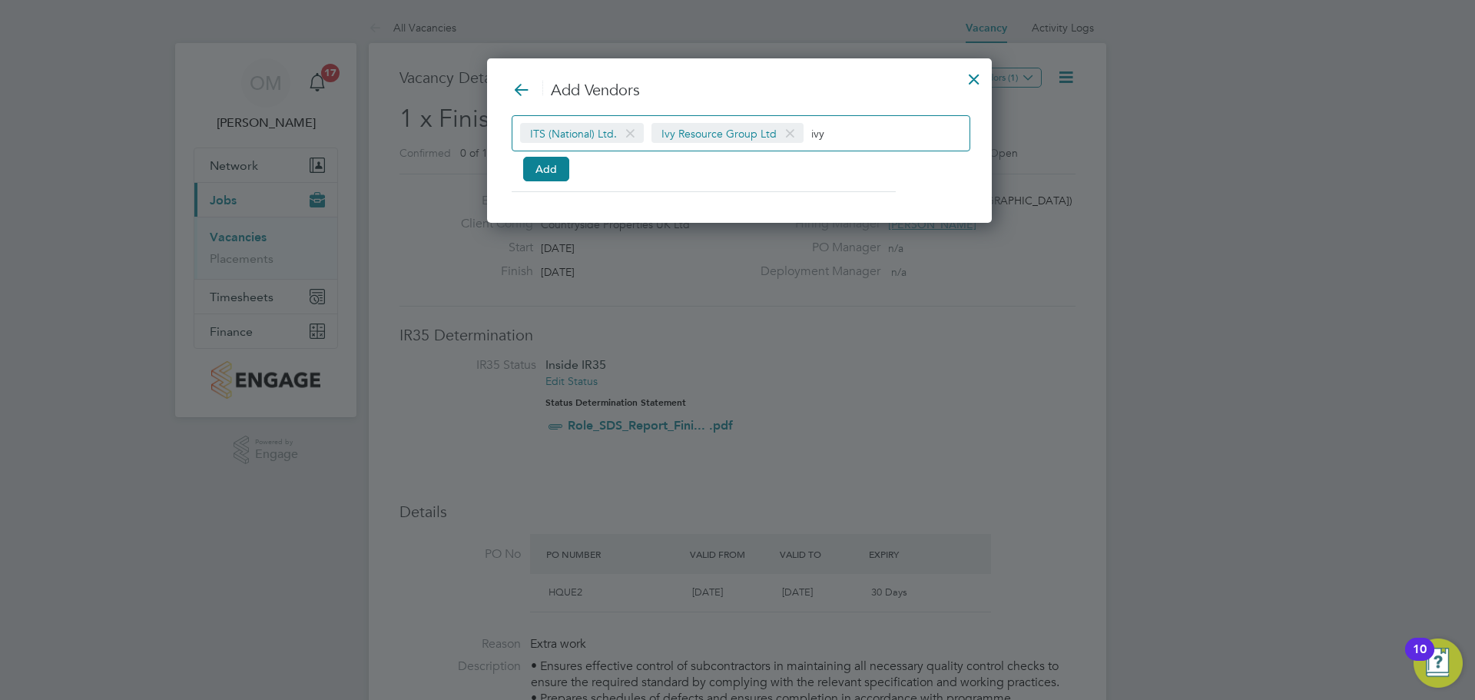
click at [842, 132] on input "ivy" at bounding box center [859, 133] width 96 height 20
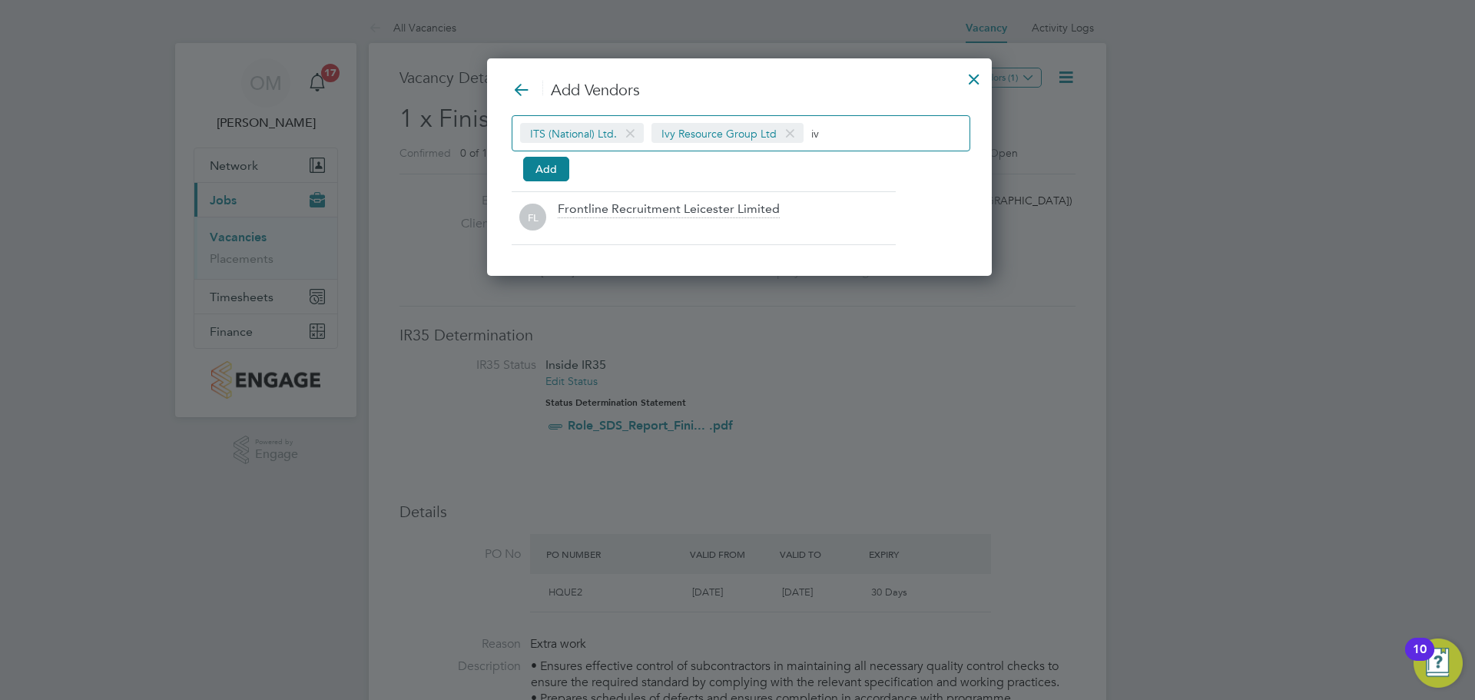
type input "i"
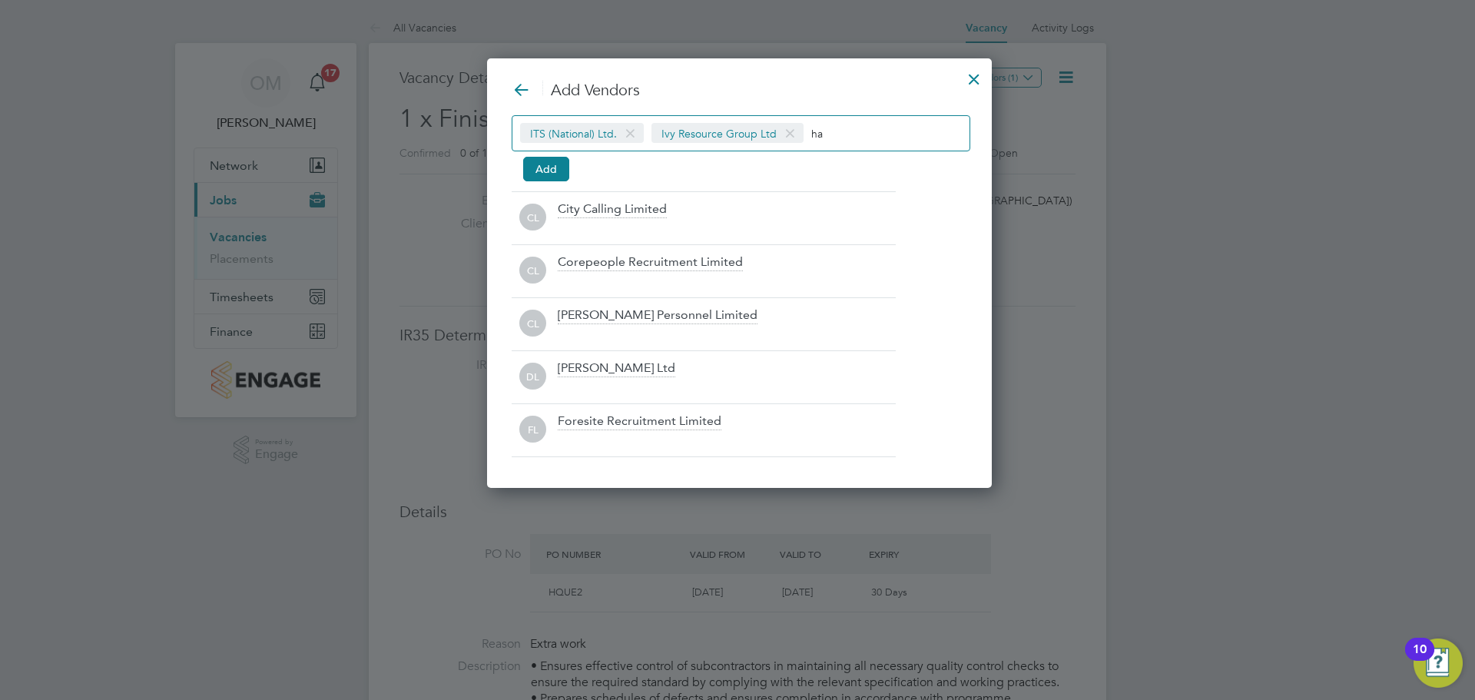
type input "h"
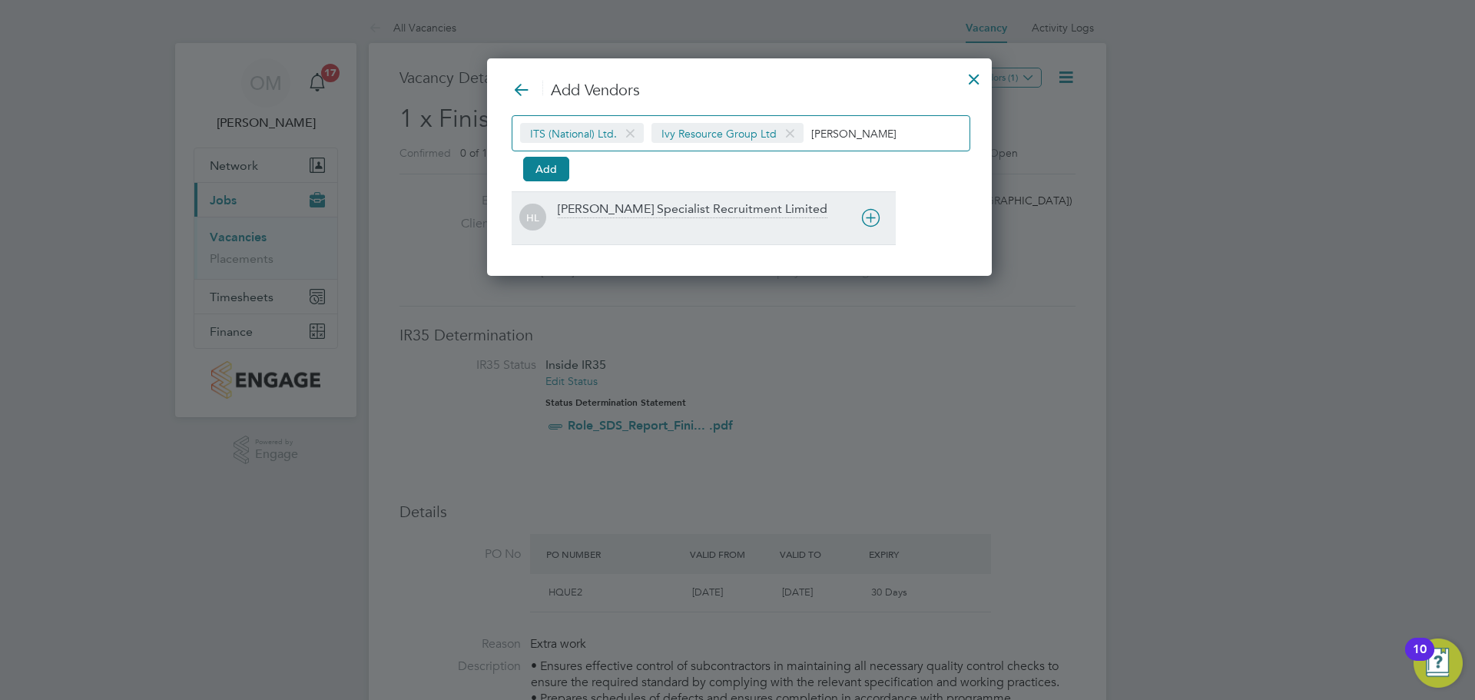
type input "[PERSON_NAME]"
click at [705, 206] on div "[PERSON_NAME] Specialist Recruitment Limited" at bounding box center [693, 209] width 270 height 17
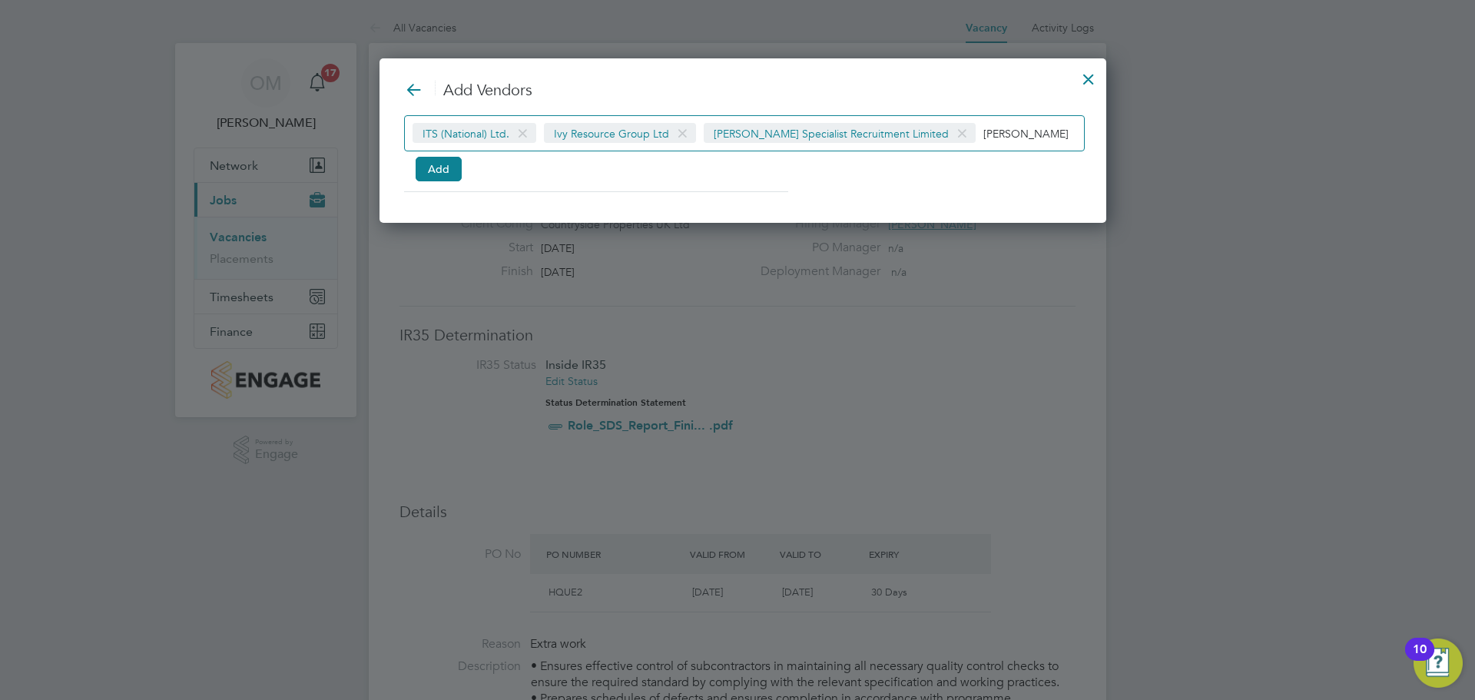
click at [983, 126] on input "[PERSON_NAME]" at bounding box center [1031, 133] width 96 height 20
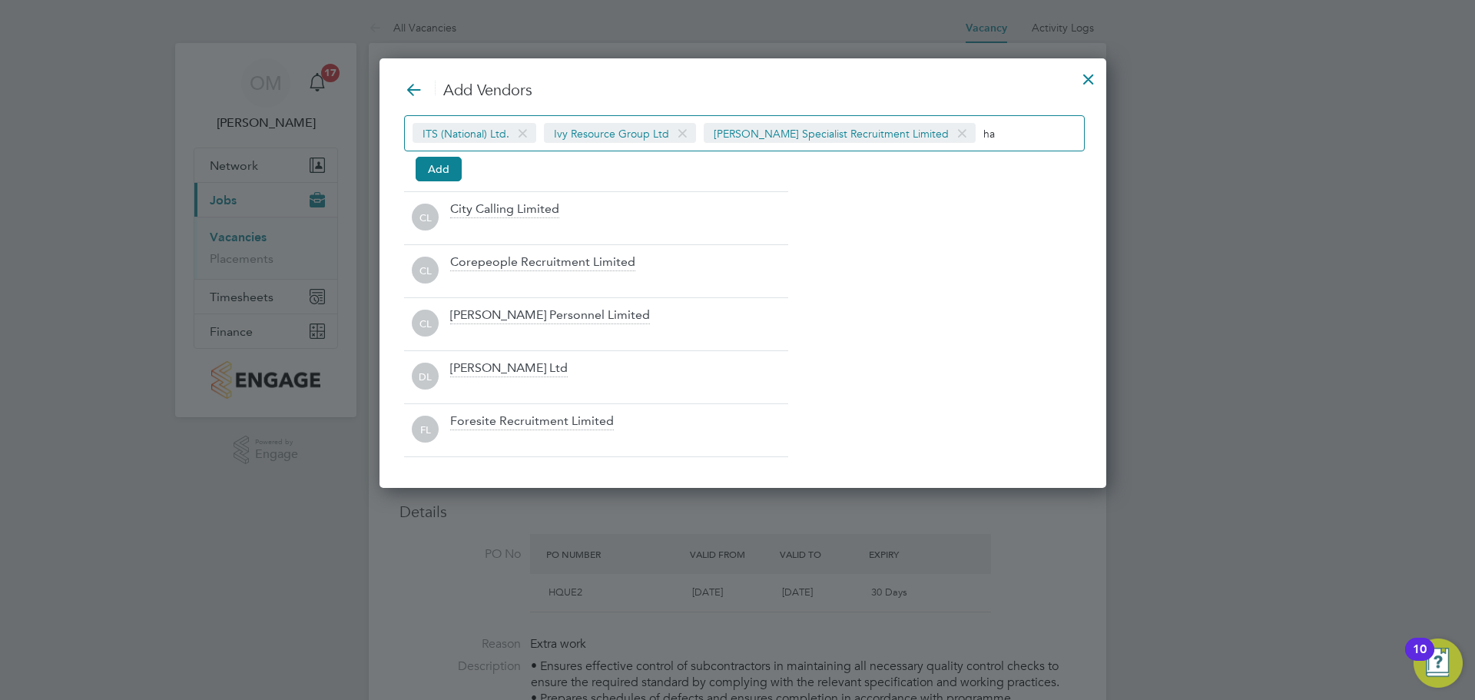
type input "h"
click at [447, 164] on button "Add" at bounding box center [439, 169] width 46 height 25
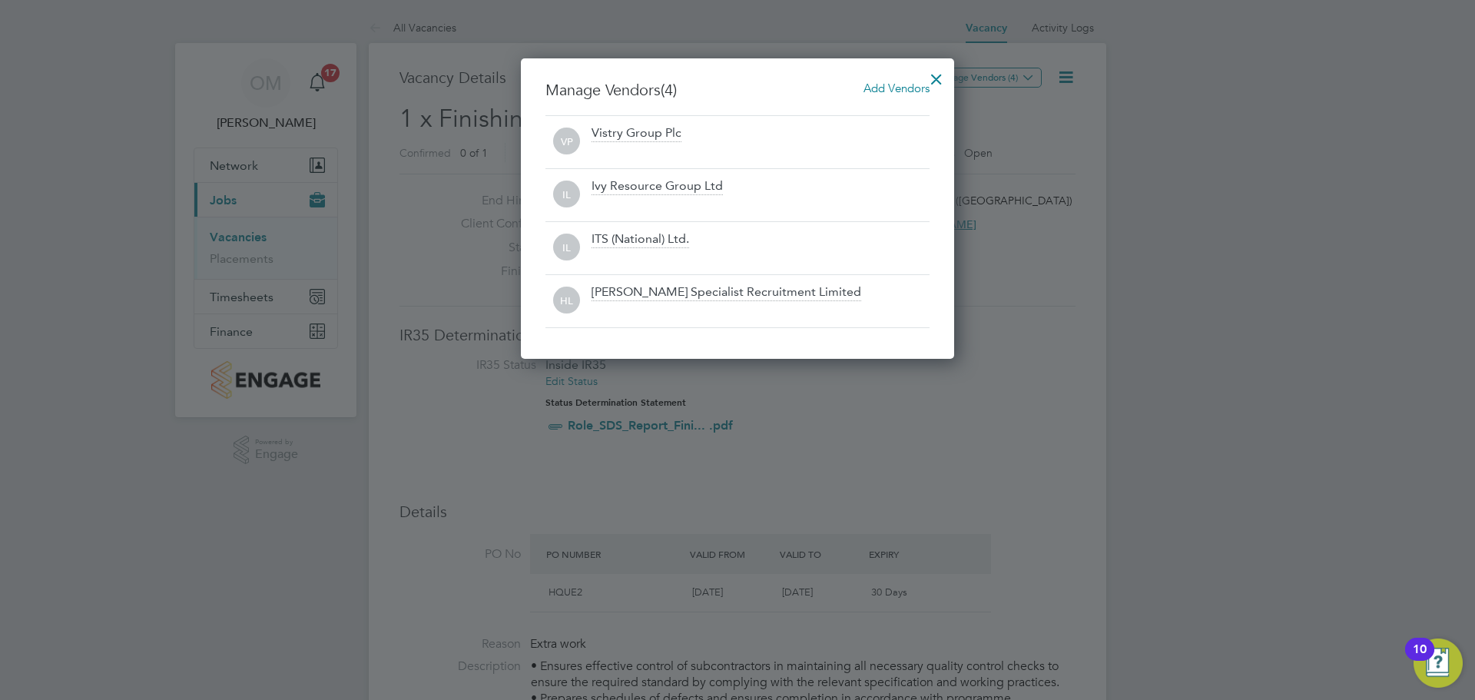
click at [933, 81] on div at bounding box center [936, 75] width 28 height 28
